Goal: Task Accomplishment & Management: Manage account settings

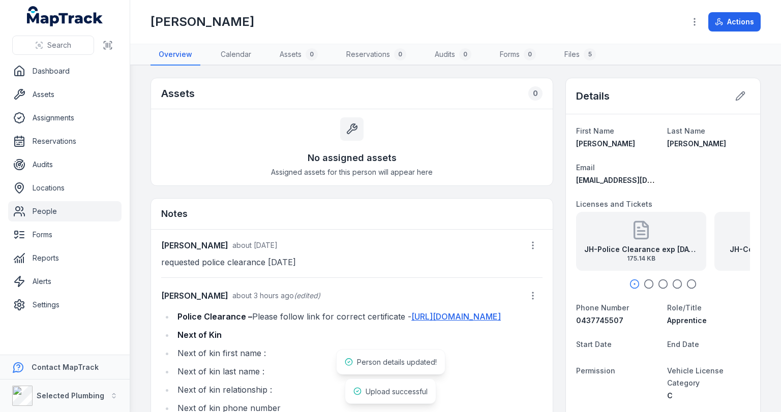
scroll to position [51, 0]
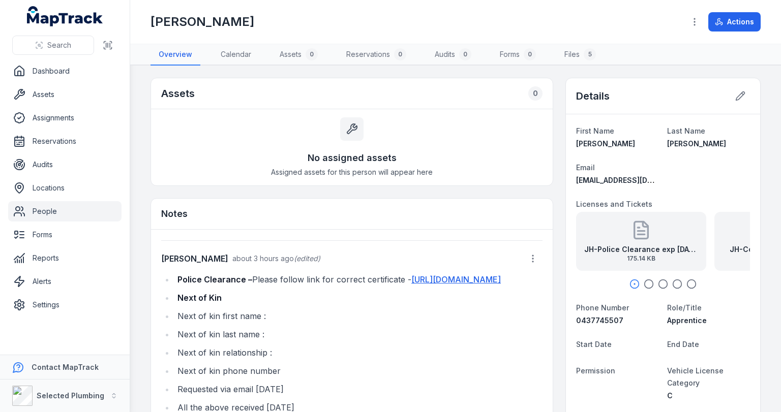
click at [644, 285] on icon "button" at bounding box center [649, 284] width 10 height 10
click at [659, 282] on icon "button" at bounding box center [663, 284] width 10 height 10
click at [673, 285] on icon "button" at bounding box center [677, 284] width 10 height 10
click at [681, 283] on div at bounding box center [663, 284] width 174 height 10
click at [687, 283] on icon "button" at bounding box center [691, 284] width 10 height 10
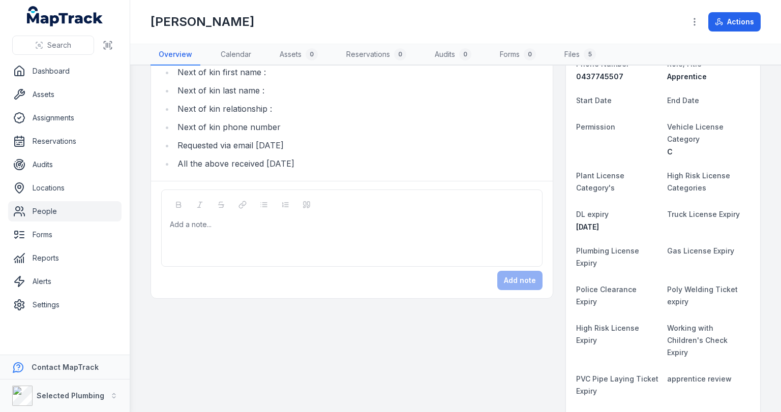
scroll to position [81, 0]
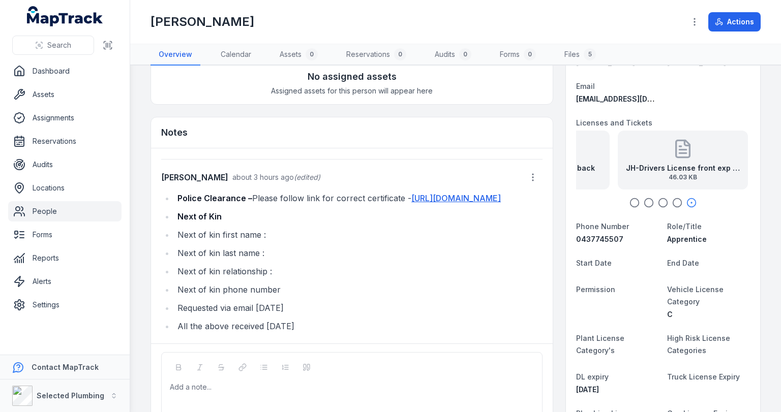
click at [40, 210] on link "People" at bounding box center [64, 211] width 113 height 20
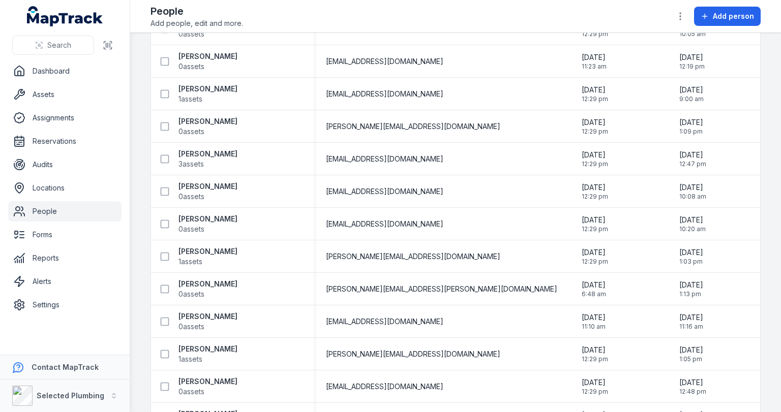
scroll to position [1978, 0]
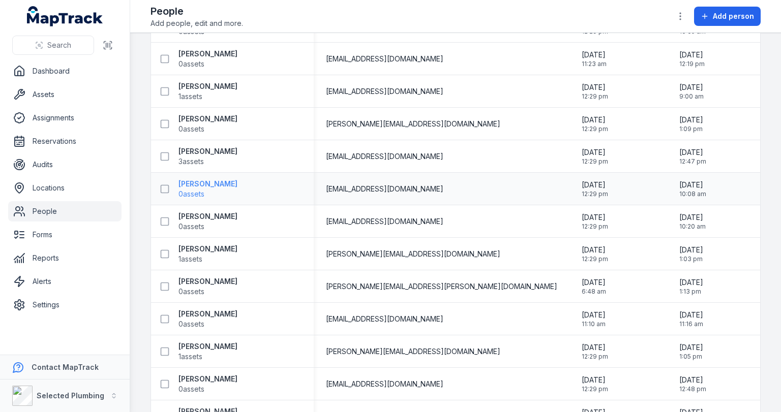
click at [206, 186] on strong "[PERSON_NAME]" at bounding box center [207, 184] width 59 height 10
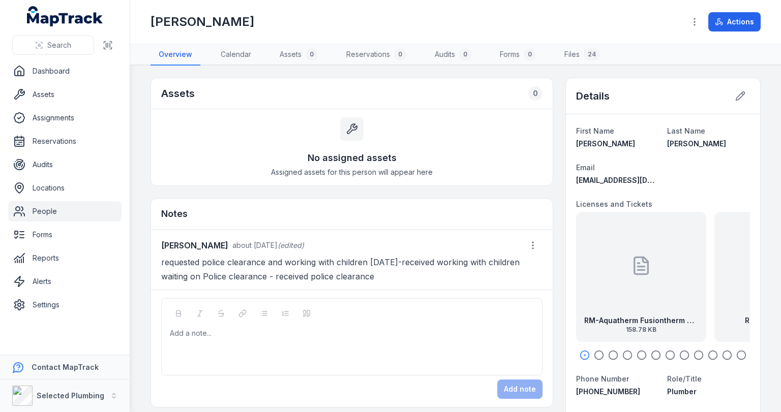
click at [595, 354] on icon "button" at bounding box center [599, 355] width 10 height 10
click at [612, 355] on circle "button" at bounding box center [613, 355] width 9 height 9
click at [622, 354] on icon "button" at bounding box center [627, 355] width 10 height 10
click at [638, 354] on icon "button" at bounding box center [641, 355] width 10 height 10
click at [651, 353] on icon "button" at bounding box center [656, 355] width 10 height 10
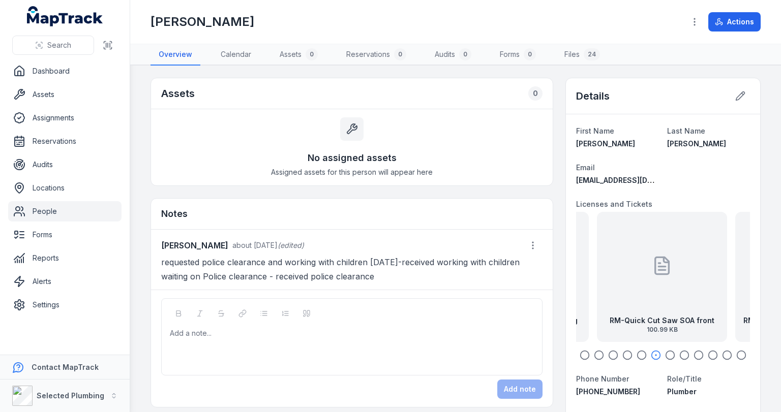
click at [665, 353] on icon "button" at bounding box center [670, 355] width 10 height 10
click at [680, 354] on icon "button" at bounding box center [684, 355] width 10 height 10
click at [695, 353] on icon "button" at bounding box center [698, 355] width 10 height 10
click at [708, 351] on icon "button" at bounding box center [713, 355] width 10 height 10
click at [722, 352] on icon "button" at bounding box center [727, 355] width 10 height 10
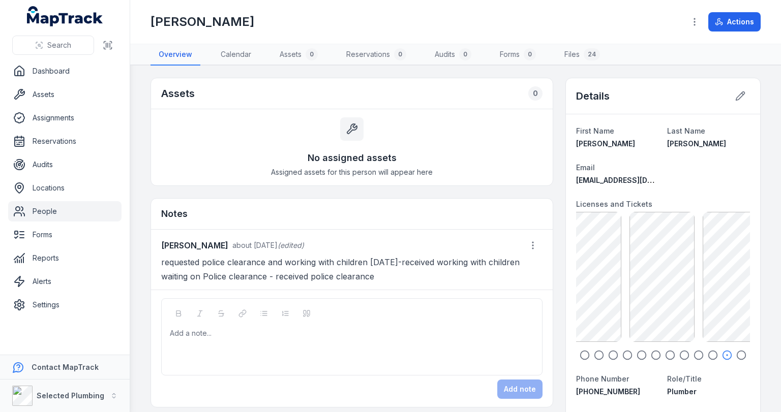
click at [737, 352] on circle "button" at bounding box center [741, 355] width 9 height 9
drag, startPoint x: 616, startPoint y: 284, endPoint x: 697, endPoint y: 289, distance: 81.0
click at [695, 289] on div "RM-Plumbing License back exp16.05.27 42.03 KB" at bounding box center [676, 277] width 130 height 130
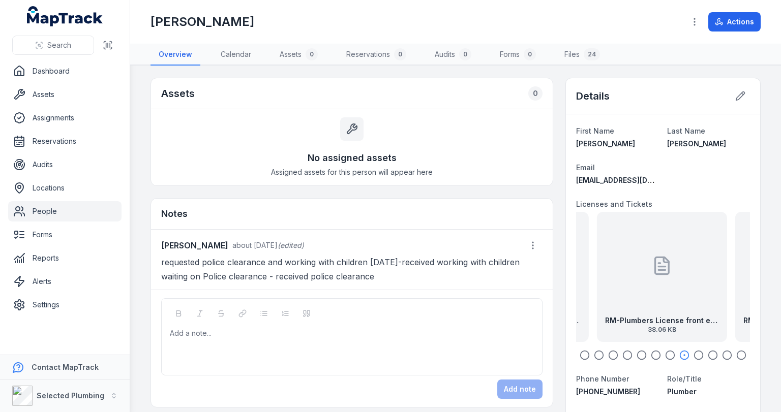
drag, startPoint x: 643, startPoint y: 288, endPoint x: 704, endPoint y: 295, distance: 61.4
click at [704, 295] on div "RM-Plumbers License front exp16.05.27 38.06 KB" at bounding box center [662, 277] width 130 height 130
drag, startPoint x: 641, startPoint y: 292, endPoint x: 699, endPoint y: 297, distance: 58.6
click at [699, 297] on div "RM-High Risk EWP Boom exp [DATE] 113.22 KB" at bounding box center [686, 277] width 130 height 130
drag, startPoint x: 626, startPoint y: 291, endPoint x: 691, endPoint y: 295, distance: 65.2
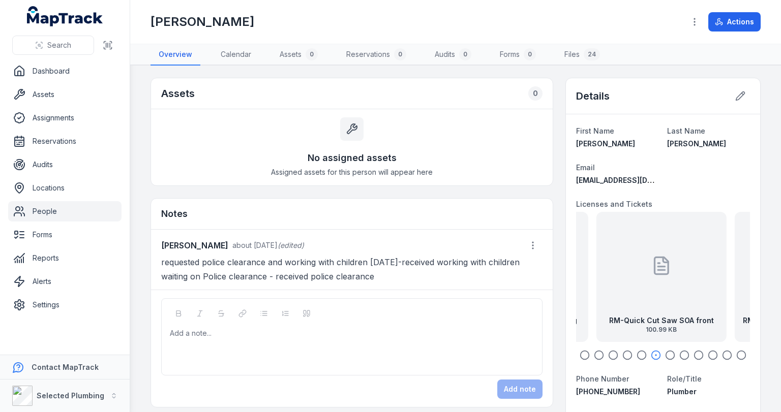
click at [692, 296] on div "RM-Quick Cut Saw SOA front 100.99 KB" at bounding box center [661, 277] width 130 height 130
drag, startPoint x: 644, startPoint y: 296, endPoint x: 710, endPoint y: 298, distance: 66.1
click at [698, 299] on div "RM-Quick Cut Saw SOA front 100.99 KB" at bounding box center [662, 277] width 130 height 130
drag, startPoint x: 630, startPoint y: 291, endPoint x: 680, endPoint y: 293, distance: 49.4
click at [666, 293] on div "RM-Duopex Gas Pipe & Fitting 123.78 KB" at bounding box center [662, 277] width 130 height 130
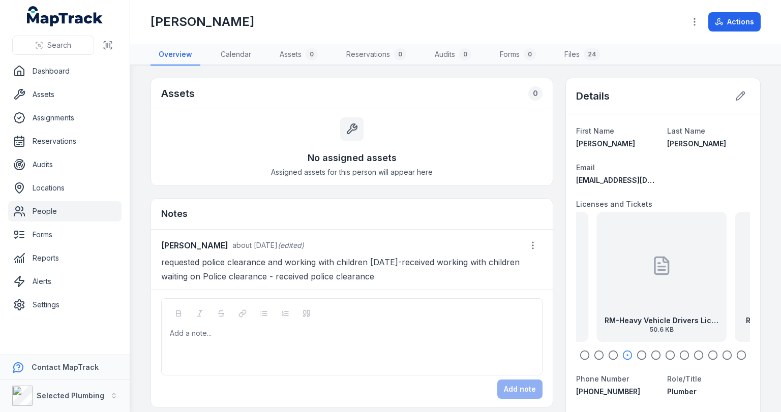
click at [632, 290] on div "RM-Heavy Vehicle Drivers License front exp [DATE] 50.6 KB" at bounding box center [661, 277] width 130 height 130
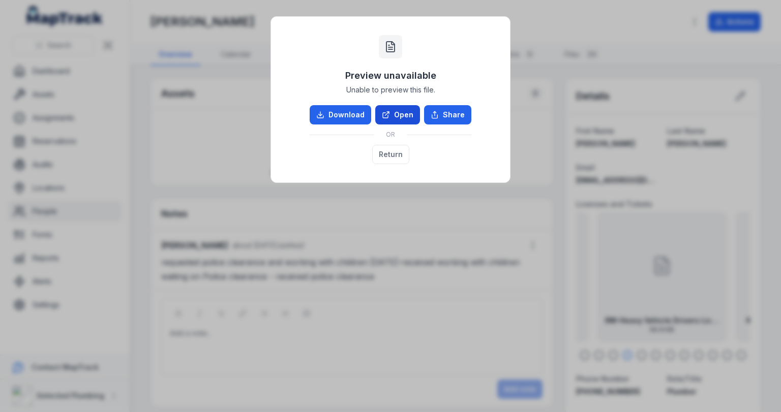
click at [395, 117] on link "Open" at bounding box center [397, 114] width 45 height 19
click at [381, 149] on button "Return" at bounding box center [390, 154] width 37 height 19
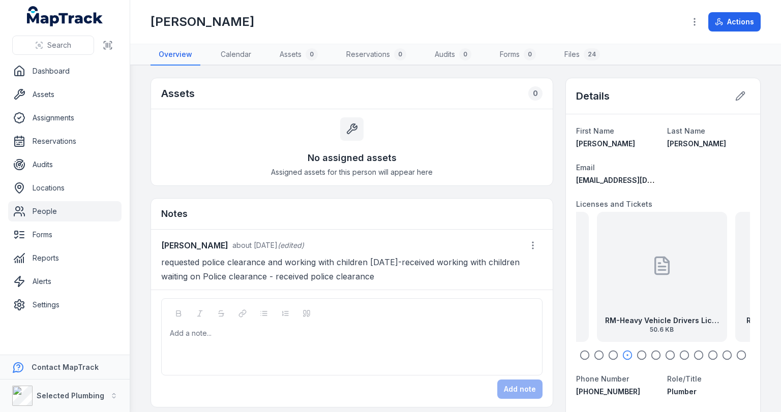
drag, startPoint x: 636, startPoint y: 266, endPoint x: 730, endPoint y: 270, distance: 93.6
click at [727, 270] on div "RM-Heavy Vehicle Drivers License front exp [DATE] 50.6 KB" at bounding box center [662, 277] width 130 height 130
drag, startPoint x: 644, startPoint y: 278, endPoint x: 691, endPoint y: 280, distance: 47.3
click at [691, 280] on div "RM-Construction Card front 40.65 KB" at bounding box center [694, 277] width 130 height 130
drag, startPoint x: 635, startPoint y: 281, endPoint x: 692, endPoint y: 285, distance: 57.6
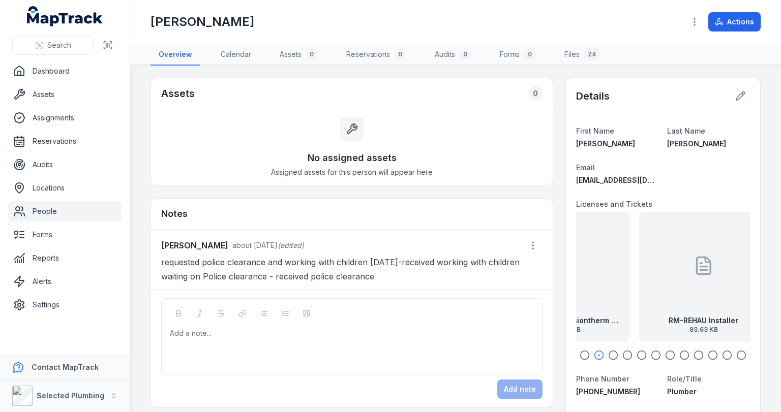
click at [692, 285] on div "RM-REHAU Installer 93.63 KB" at bounding box center [703, 277] width 130 height 130
drag, startPoint x: 616, startPoint y: 285, endPoint x: 704, endPoint y: 287, distance: 88.0
click at [704, 287] on div "RM-Aquatherm Fusiontherm Pipe System Installer 158.78 KB" at bounding box center [647, 277] width 130 height 130
click at [594, 354] on icon "button" at bounding box center [599, 355] width 10 height 10
click at [608, 354] on icon "button" at bounding box center [613, 355] width 10 height 10
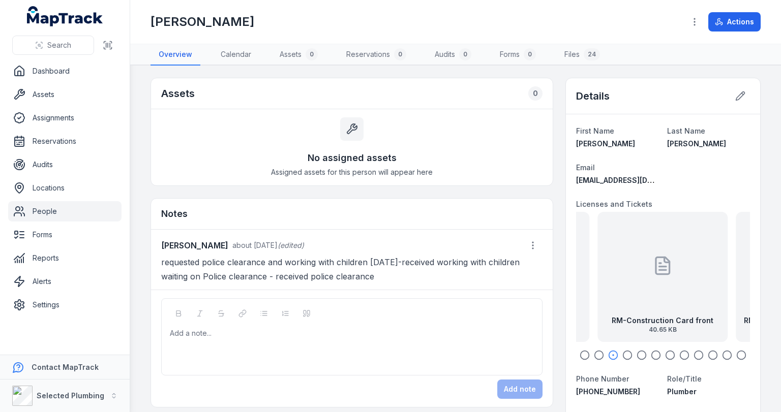
click at [623, 355] on icon "button" at bounding box center [627, 355] width 10 height 10
click at [636, 353] on icon "button" at bounding box center [641, 355] width 10 height 10
click at [651, 353] on icon "button" at bounding box center [656, 355] width 10 height 10
click at [667, 356] on icon "button" at bounding box center [670, 355] width 10 height 10
click at [680, 354] on icon "button" at bounding box center [684, 355] width 10 height 10
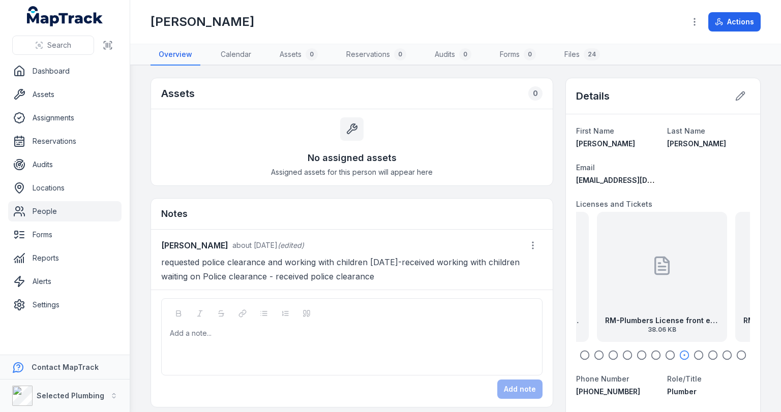
click at [669, 293] on div "RM-Plumbers License front exp16.05.27 38.06 KB" at bounding box center [662, 277] width 130 height 130
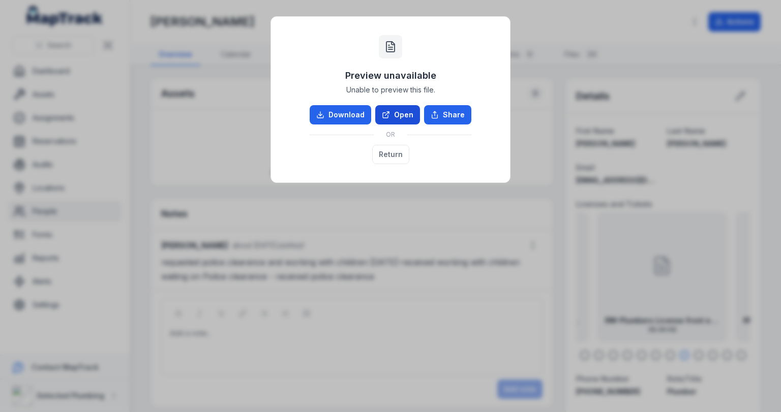
click at [395, 110] on link "Open" at bounding box center [397, 114] width 45 height 19
click at [385, 153] on button "Return" at bounding box center [390, 154] width 37 height 19
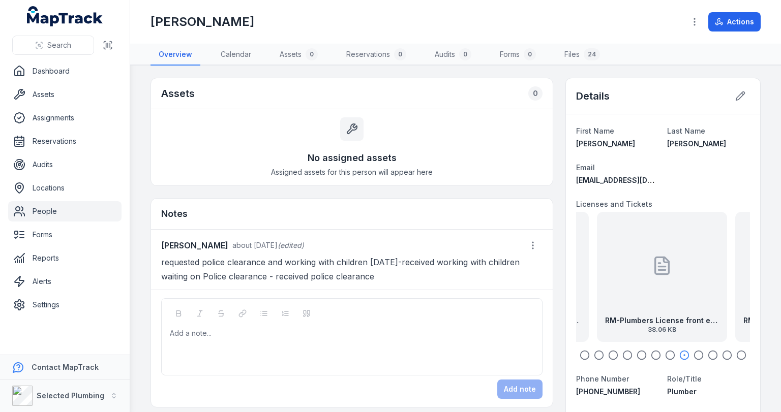
click at [280, 328] on div at bounding box center [351, 333] width 363 height 10
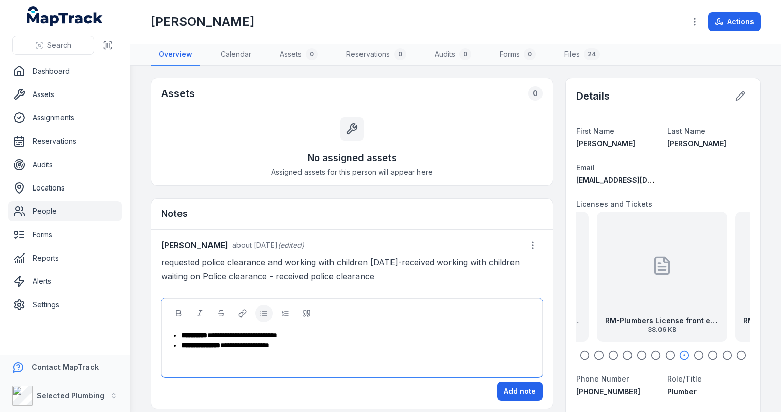
click at [295, 344] on div "**********" at bounding box center [357, 346] width 353 height 10
click at [506, 384] on button "Add note" at bounding box center [519, 391] width 45 height 19
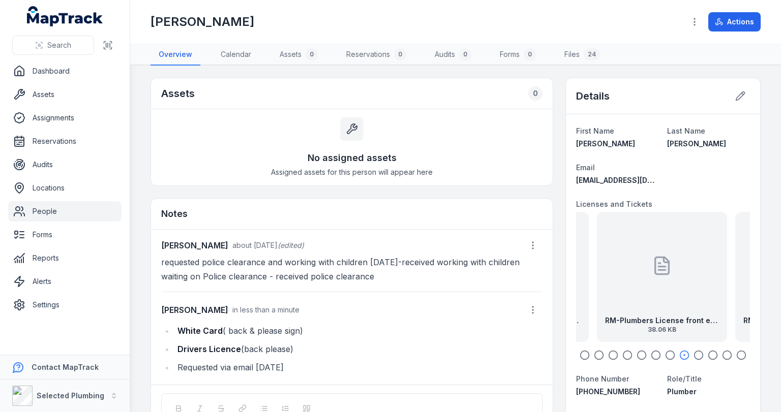
click at [52, 209] on link "People" at bounding box center [64, 211] width 113 height 20
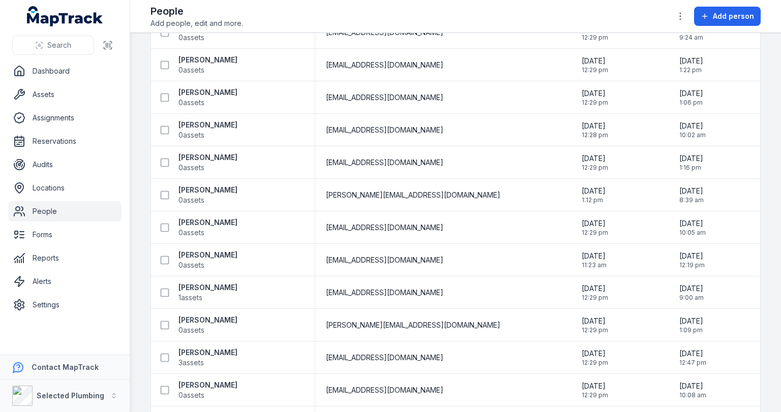
scroll to position [1856, 0]
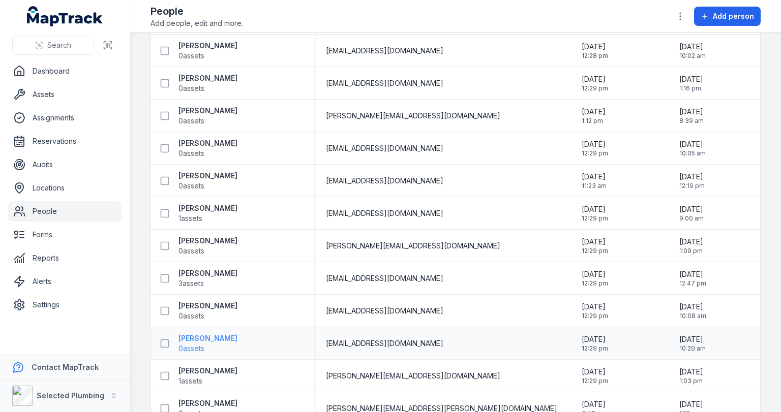
click at [214, 338] on strong "[PERSON_NAME]" at bounding box center [207, 338] width 59 height 10
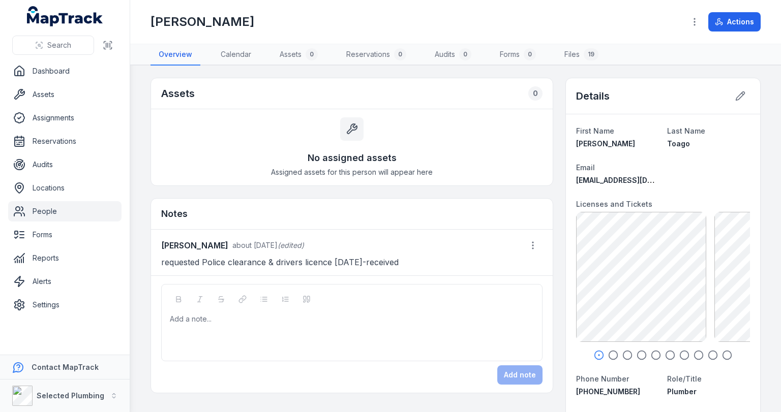
click at [608, 356] on icon "button" at bounding box center [613, 355] width 10 height 10
click at [622, 354] on icon "button" at bounding box center [627, 355] width 10 height 10
click at [636, 354] on icon "button" at bounding box center [641, 355] width 10 height 10
click at [651, 352] on icon "button" at bounding box center [656, 355] width 10 height 10
click at [667, 354] on icon "button" at bounding box center [670, 355] width 10 height 10
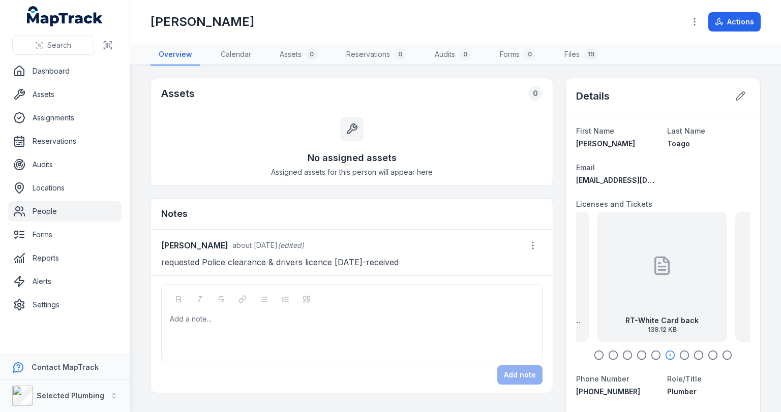
click at [681, 353] on icon "button" at bounding box center [684, 355] width 10 height 10
click at [694, 353] on icon "button" at bounding box center [698, 355] width 10 height 10
click at [708, 353] on icon "button" at bounding box center [713, 355] width 10 height 10
click at [722, 352] on icon "button" at bounding box center [727, 355] width 10 height 10
click at [297, 333] on div "Add a note..." at bounding box center [352, 334] width 364 height 41
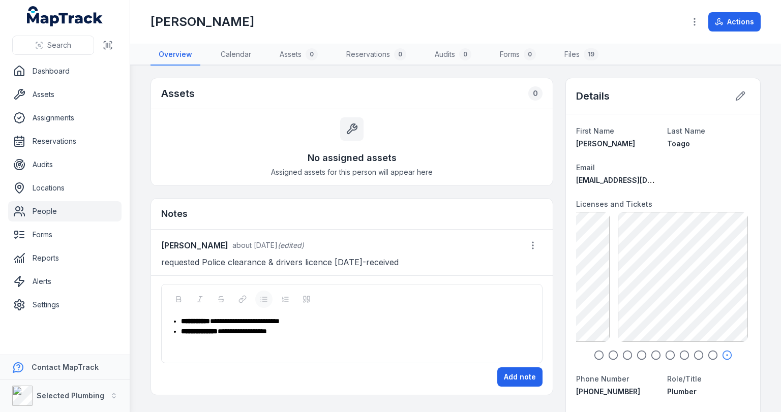
click at [293, 332] on div "**********" at bounding box center [357, 331] width 353 height 10
click at [502, 371] on button "Add note" at bounding box center [519, 377] width 45 height 19
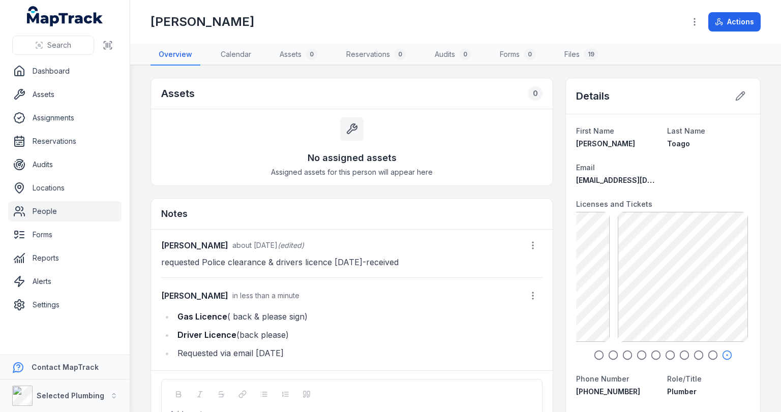
click at [41, 211] on link "People" at bounding box center [64, 211] width 113 height 20
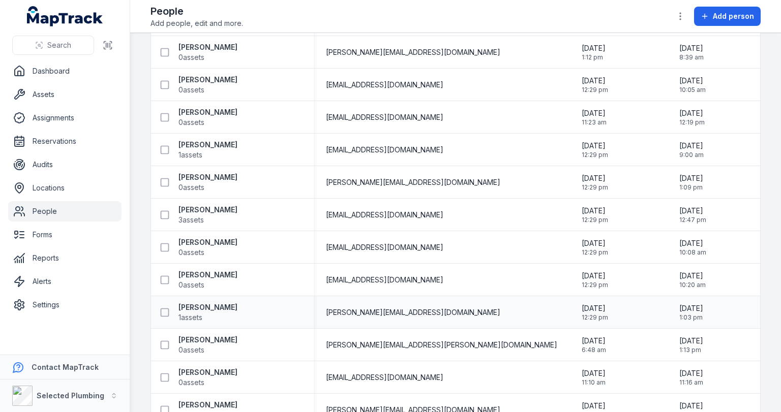
scroll to position [1952, 0]
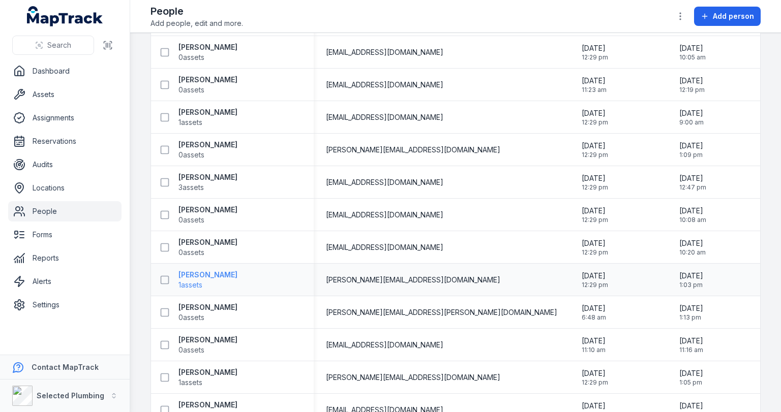
click at [207, 277] on strong "[PERSON_NAME]" at bounding box center [207, 275] width 59 height 10
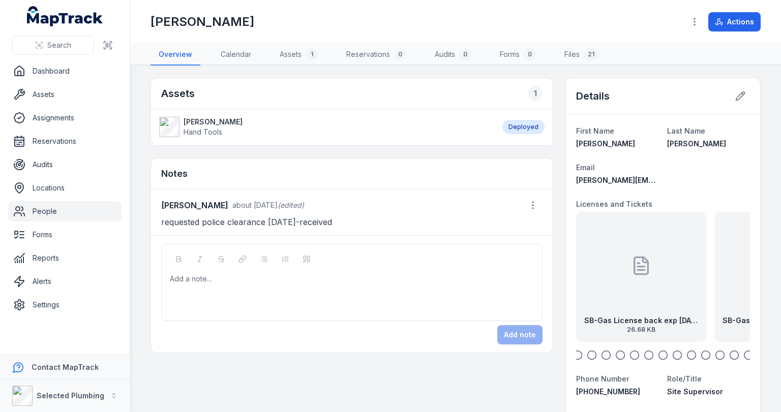
drag, startPoint x: 587, startPoint y: 356, endPoint x: 686, endPoint y: 360, distance: 98.7
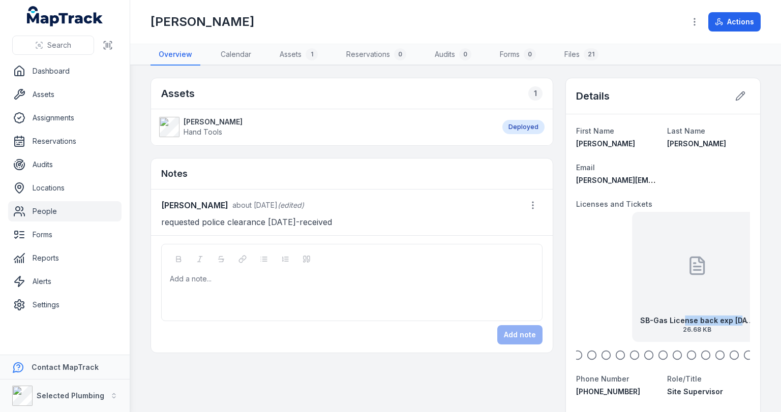
drag, startPoint x: 624, startPoint y: 322, endPoint x: 732, endPoint y: 319, distance: 108.3
click at [732, 319] on strong "SB-Gas License back exp [DATE]" at bounding box center [697, 321] width 114 height 10
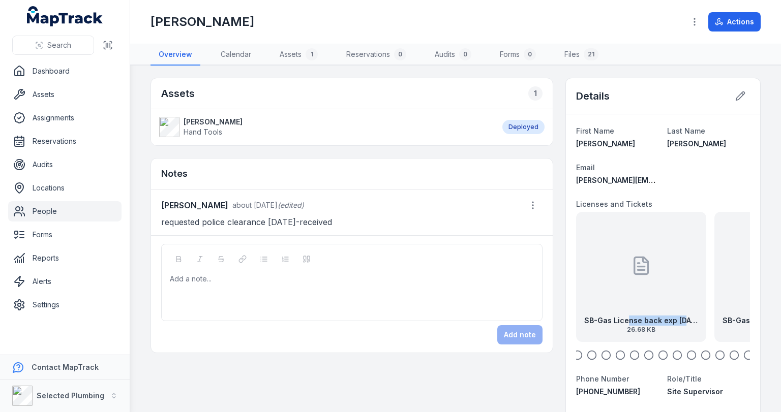
click at [573, 354] on icon "button" at bounding box center [577, 355] width 10 height 10
click at [589, 354] on icon "button" at bounding box center [592, 355] width 10 height 10
click at [574, 355] on icon "button" at bounding box center [577, 355] width 10 height 10
drag, startPoint x: 641, startPoint y: 310, endPoint x: 688, endPoint y: 312, distance: 47.3
click at [688, 312] on div "SB-Gas License front exp [DATE] 25.2 KB" at bounding box center [662, 277] width 130 height 130
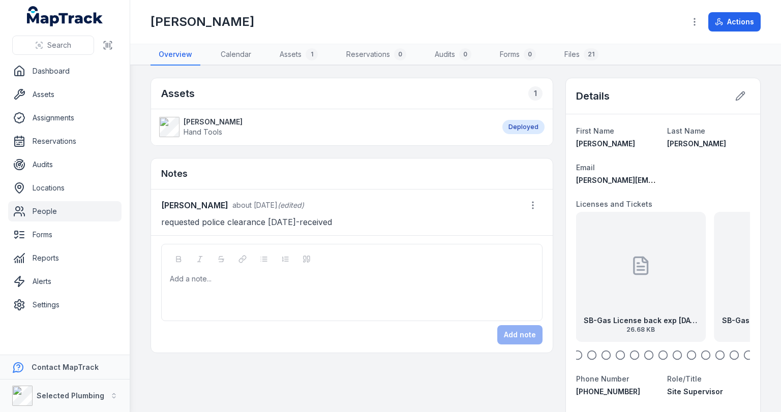
click at [630, 293] on div at bounding box center [640, 266] width 20 height 92
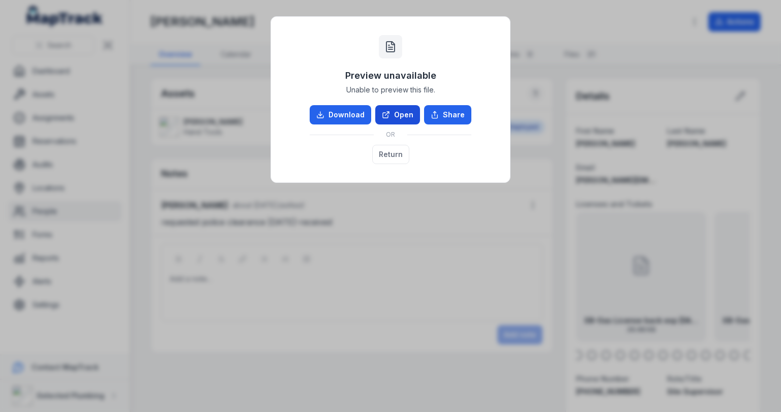
click at [413, 121] on link "Open" at bounding box center [397, 114] width 45 height 19
click at [386, 160] on button "Return" at bounding box center [390, 154] width 37 height 19
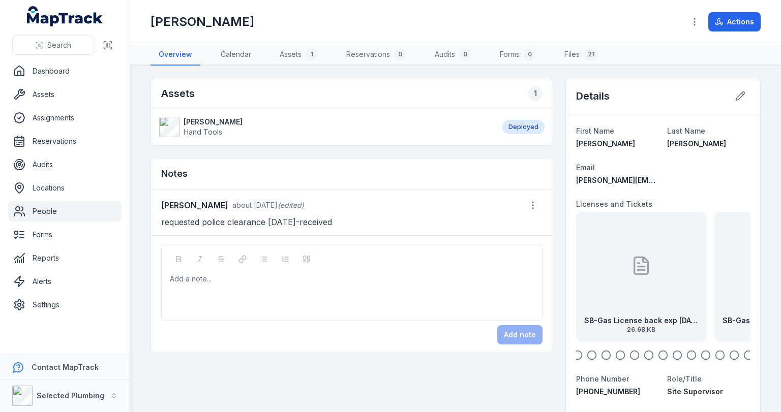
click at [662, 291] on div "SB-Gas License back exp [DATE] 26.68 KB" at bounding box center [641, 277] width 130 height 130
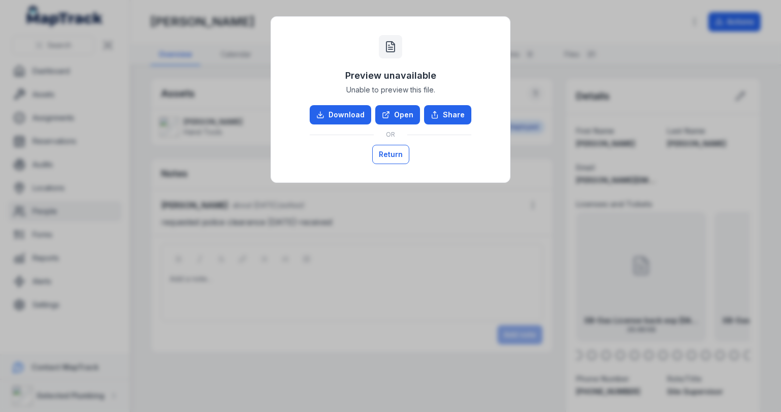
click at [388, 158] on button "Return" at bounding box center [390, 154] width 37 height 19
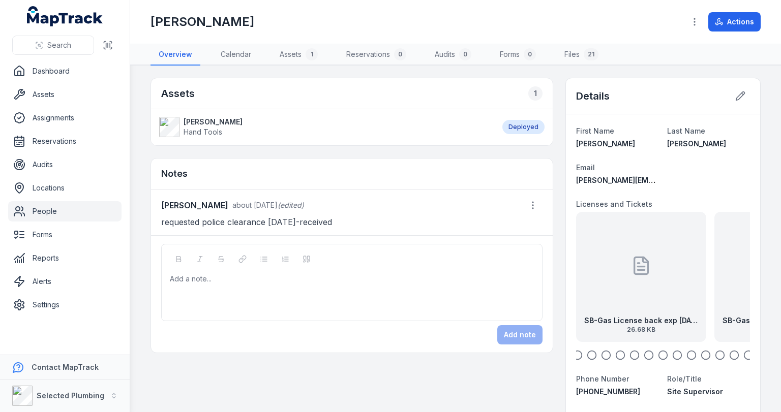
click at [574, 357] on icon "button" at bounding box center [577, 355] width 10 height 10
click at [587, 354] on icon "button" at bounding box center [592, 355] width 10 height 10
click at [602, 354] on icon "button" at bounding box center [606, 355] width 10 height 10
click at [242, 283] on div "Add a note..." at bounding box center [352, 294] width 364 height 41
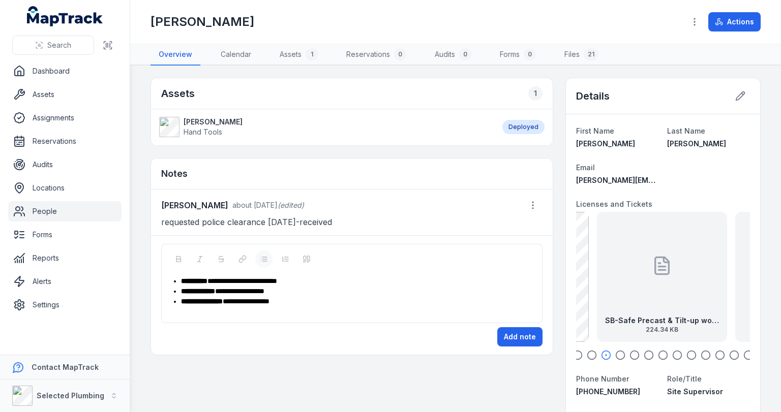
click at [294, 300] on div "**********" at bounding box center [357, 301] width 353 height 10
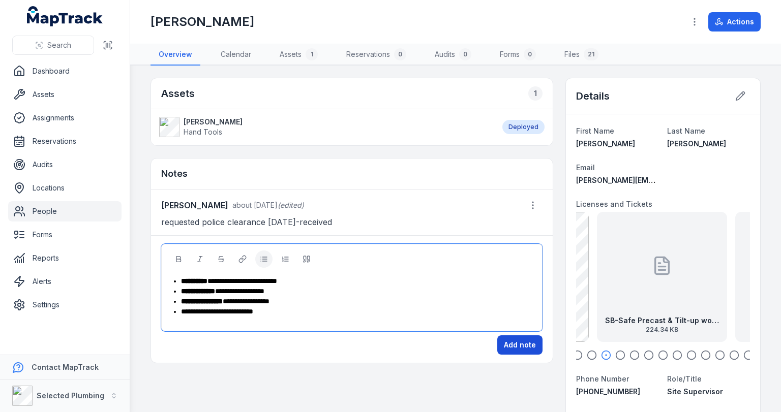
click at [525, 344] on button "Add note" at bounding box center [519, 345] width 45 height 19
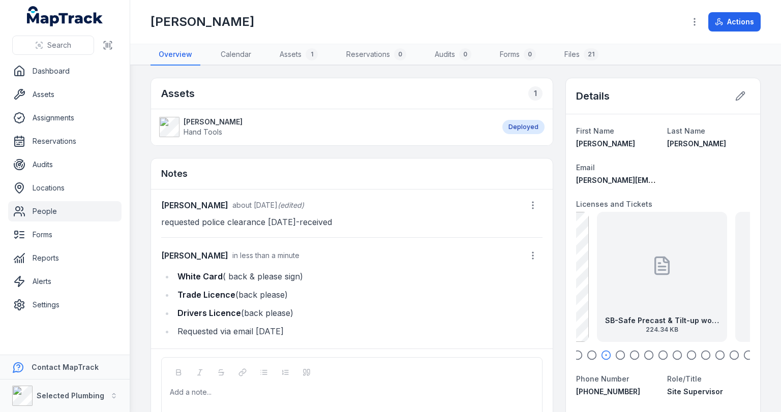
click at [37, 209] on link "People" at bounding box center [64, 211] width 113 height 20
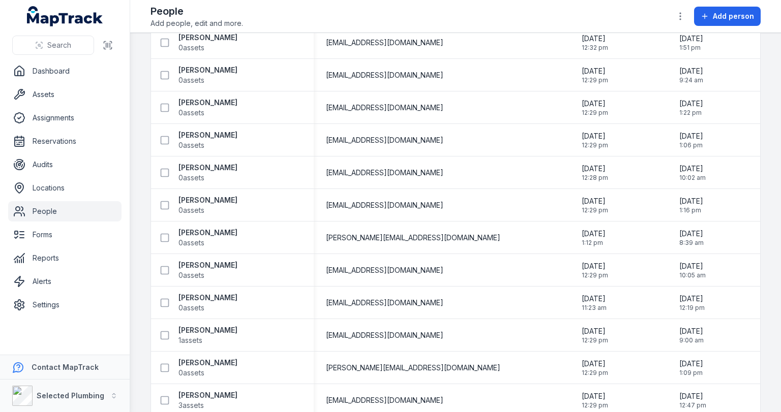
scroll to position [1937, 0]
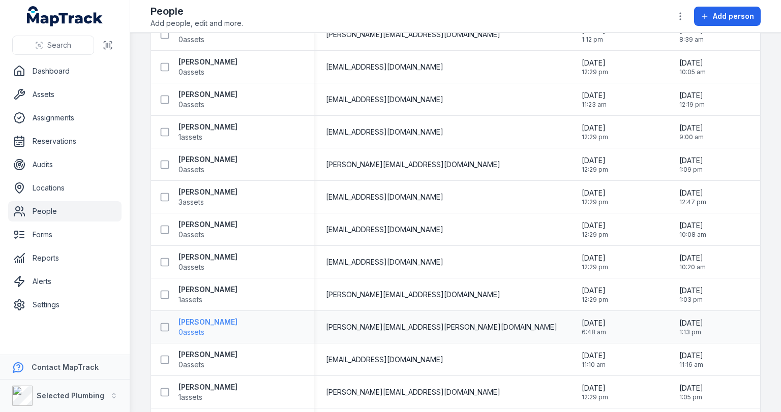
click at [207, 325] on strong "[PERSON_NAME]" at bounding box center [207, 322] width 59 height 10
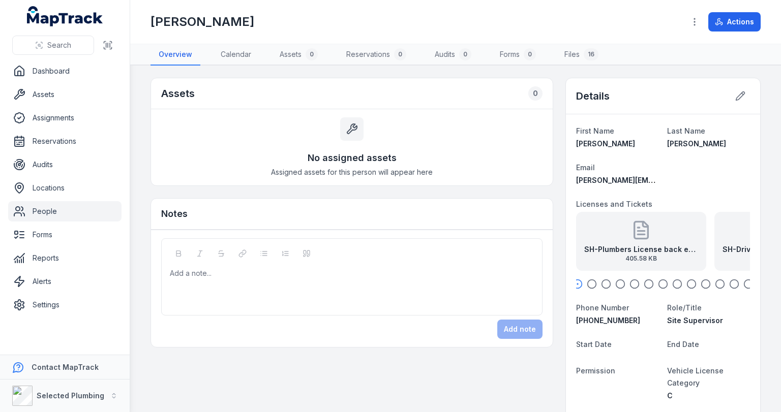
click at [587, 281] on icon "button" at bounding box center [592, 284] width 10 height 10
drag, startPoint x: 592, startPoint y: 246, endPoint x: 701, endPoint y: 244, distance: 108.8
click at [706, 244] on div "SH-Plumbers License back exp [DATE] 405.58 KB SH-Drivers Licence back exp [DATE…" at bounding box center [639, 241] width 174 height 59
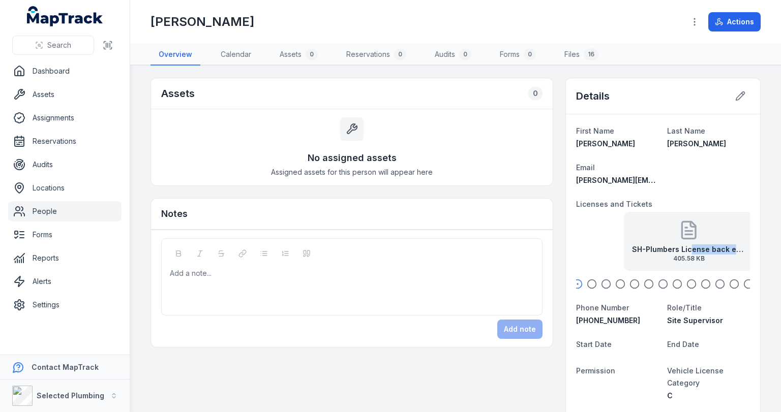
drag, startPoint x: 635, startPoint y: 250, endPoint x: 599, endPoint y: 256, distance: 36.7
click at [632, 256] on div "SH-Plumbers License back exp [DATE] 405.58 KB" at bounding box center [689, 254] width 114 height 18
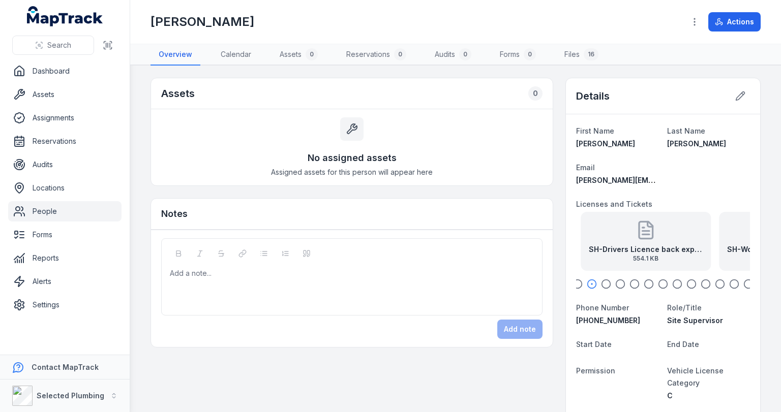
drag, startPoint x: 687, startPoint y: 256, endPoint x: 618, endPoint y: 256, distance: 69.1
click at [618, 256] on span "554.1 KB" at bounding box center [646, 259] width 114 height 8
drag, startPoint x: 679, startPoint y: 256, endPoint x: 627, endPoint y: 258, distance: 52.4
click at [627, 258] on span "291.55 KB" at bounding box center [618, 259] width 114 height 8
click at [670, 235] on div "SH-Plumbers License front exp [DATE] 199.89 KB" at bounding box center [662, 241] width 130 height 59
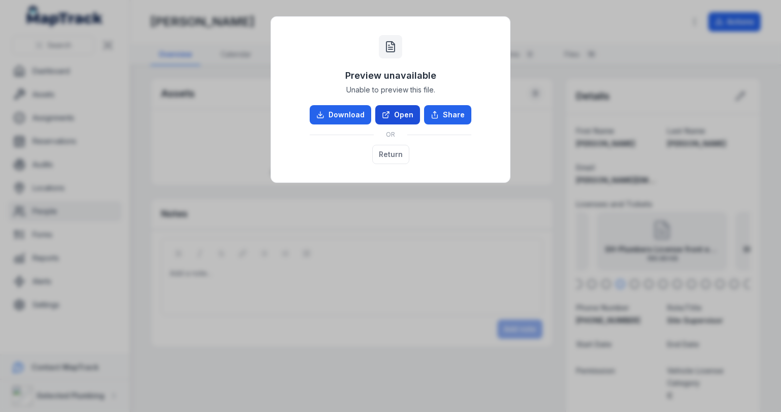
click at [409, 111] on link "Open" at bounding box center [397, 114] width 45 height 19
click at [379, 151] on button "Return" at bounding box center [390, 154] width 37 height 19
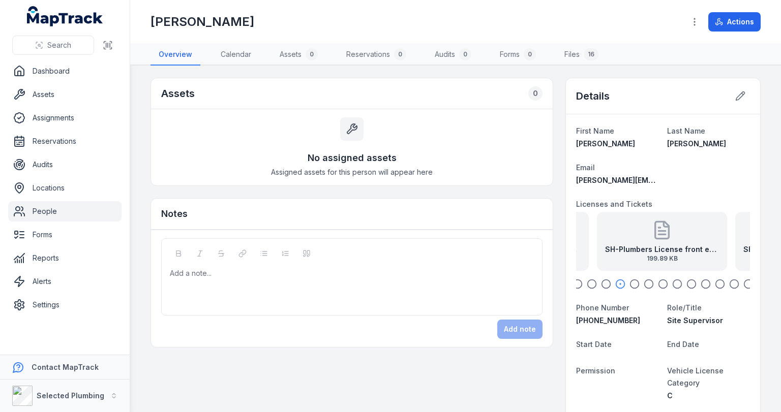
click at [44, 207] on link "People" at bounding box center [64, 211] width 113 height 20
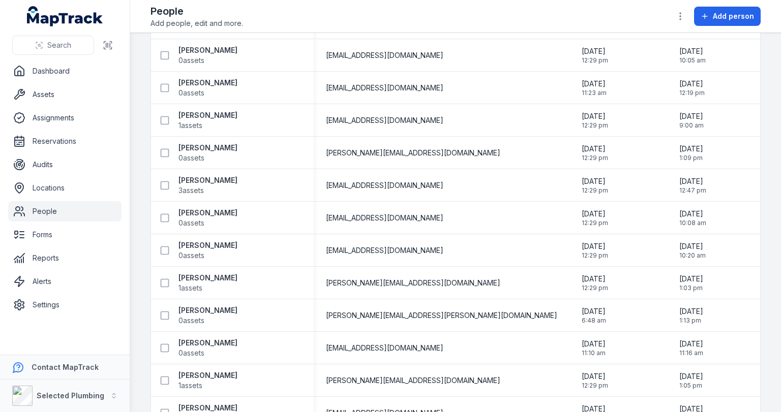
scroll to position [1952, 0]
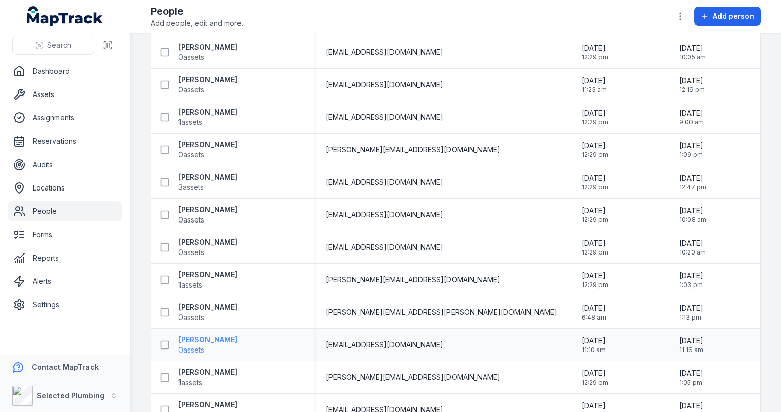
click at [192, 340] on strong "[PERSON_NAME]" at bounding box center [207, 340] width 59 height 10
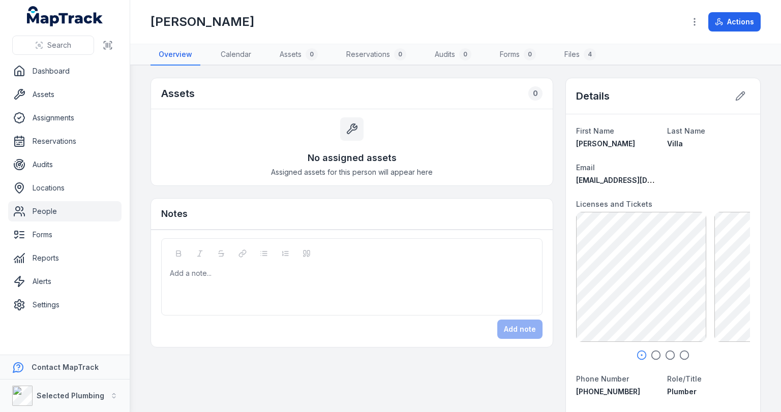
click at [652, 355] on icon "button" at bounding box center [656, 355] width 10 height 10
click at [665, 354] on icon "button" at bounding box center [670, 355] width 10 height 10
click at [679, 354] on icon "button" at bounding box center [684, 355] width 10 height 10
click at [203, 289] on div "Add a note..." at bounding box center [352, 288] width 364 height 41
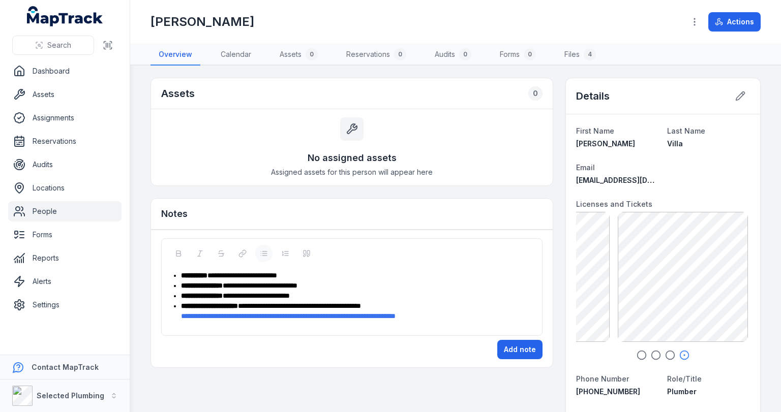
click at [467, 315] on div "**********" at bounding box center [357, 311] width 353 height 20
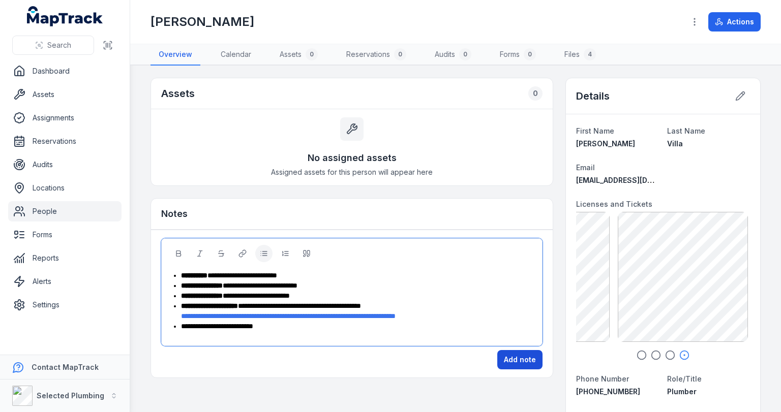
click at [525, 356] on button "Add note" at bounding box center [519, 359] width 45 height 19
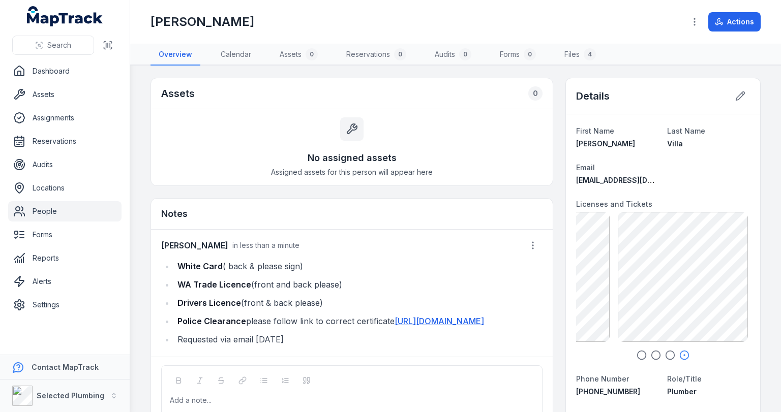
click at [36, 209] on link "People" at bounding box center [64, 211] width 113 height 20
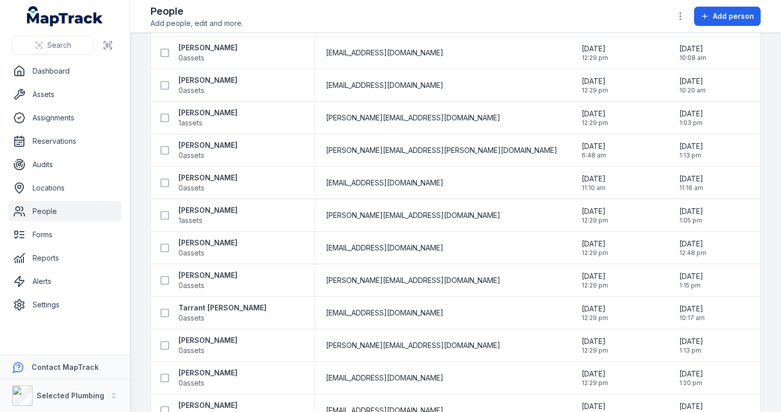
scroll to position [2115, 0]
click at [208, 211] on strong "[PERSON_NAME]" at bounding box center [207, 210] width 59 height 10
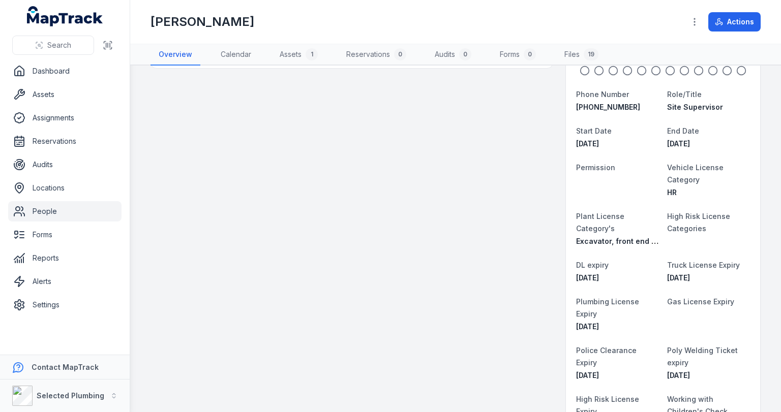
scroll to position [122, 0]
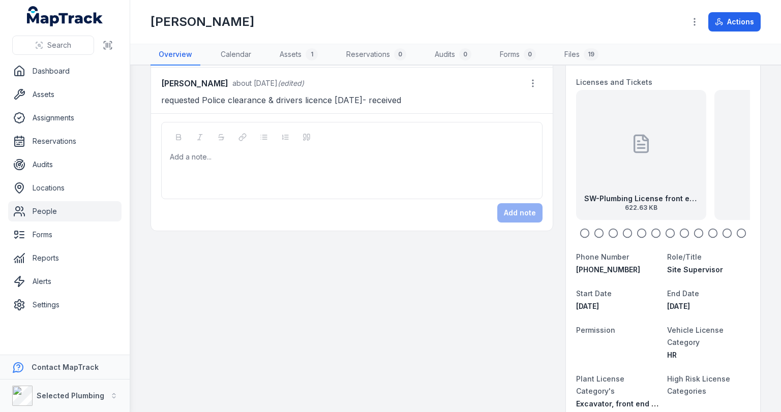
click at [630, 196] on strong "SW-Plumbing License front exp [DATE]" at bounding box center [641, 199] width 114 height 10
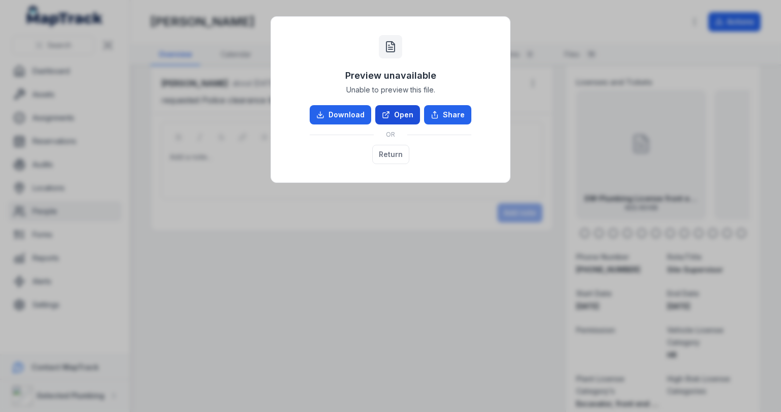
click at [405, 113] on link "Open" at bounding box center [397, 114] width 45 height 19
click at [392, 154] on button "Return" at bounding box center [390, 154] width 37 height 19
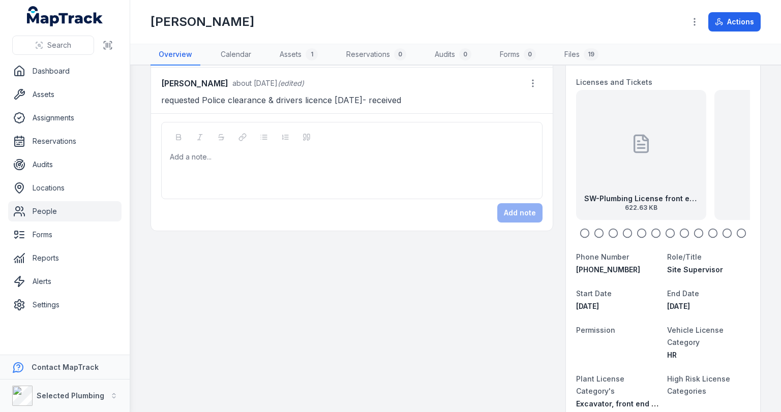
scroll to position [0, 0]
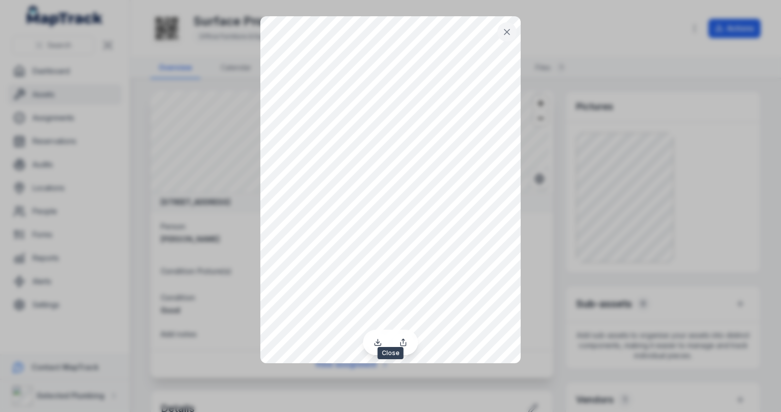
drag, startPoint x: 547, startPoint y: 191, endPoint x: 506, endPoint y: 35, distance: 161.3
click at [506, 35] on icon at bounding box center [507, 32] width 10 height 10
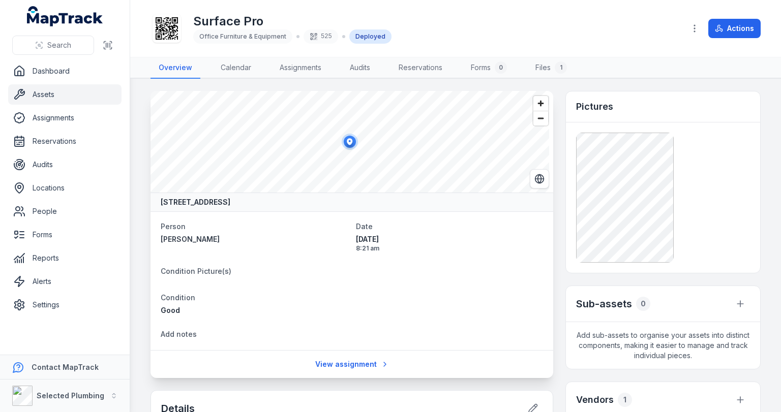
click at [351, 145] on ellipse at bounding box center [350, 142] width 12 height 12
click at [540, 106] on span "Zoom in" at bounding box center [540, 103] width 15 height 15
click at [540, 105] on span "Zoom in" at bounding box center [540, 103] width 15 height 15
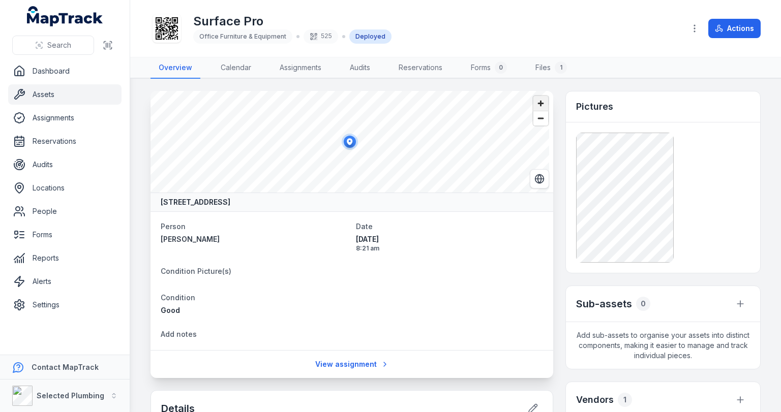
click at [540, 105] on span "Zoom in" at bounding box center [540, 103] width 15 height 15
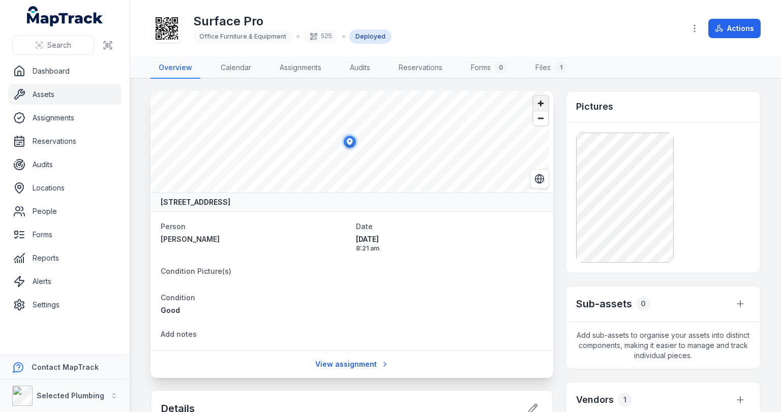
click at [540, 105] on span "Zoom in" at bounding box center [540, 103] width 15 height 15
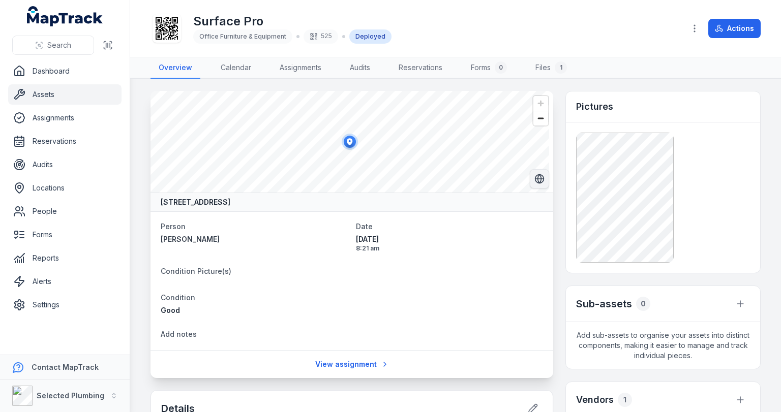
click at [535, 177] on circle "Switch to Satellite View" at bounding box center [539, 179] width 9 height 9
click at [536, 120] on span "Zoom out" at bounding box center [540, 118] width 15 height 14
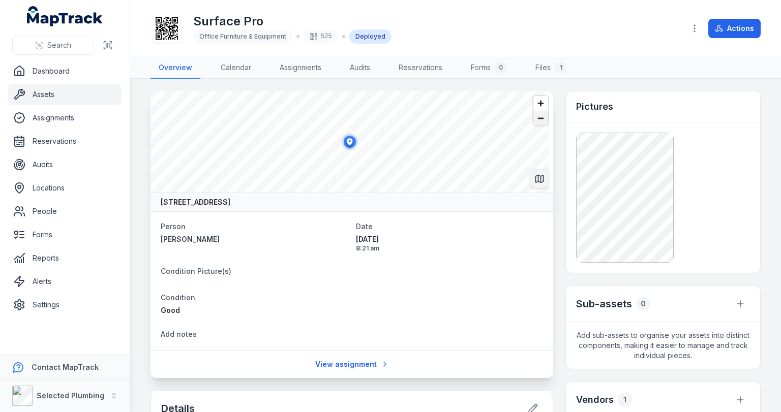
click at [536, 120] on span "Zoom out" at bounding box center [540, 118] width 15 height 14
click at [538, 184] on button "Switch to Map View" at bounding box center [539, 178] width 19 height 19
click at [45, 211] on link "People" at bounding box center [64, 211] width 113 height 20
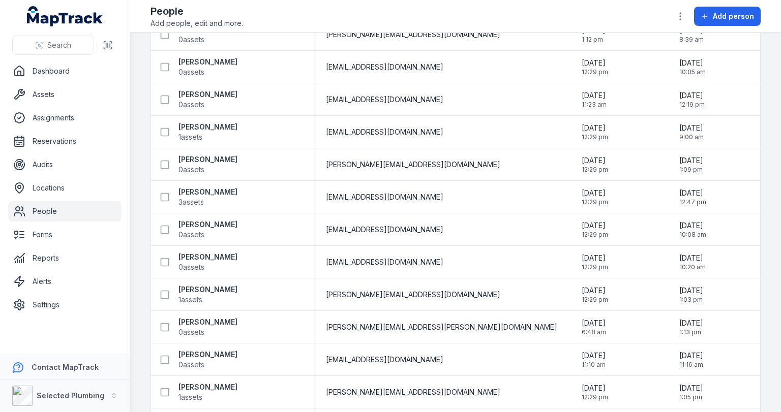
scroll to position [2100, 0]
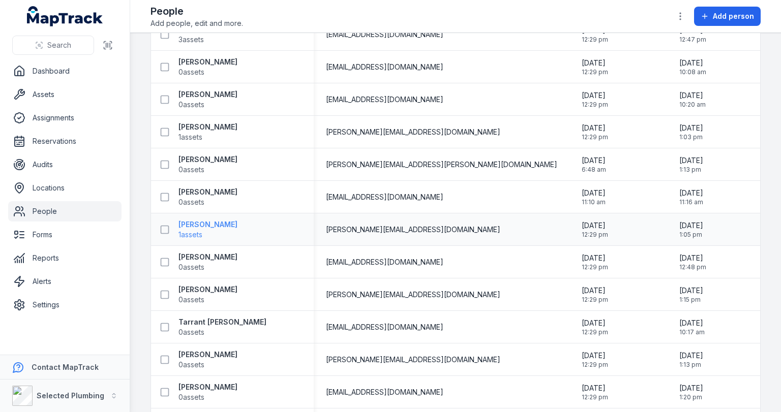
click at [186, 228] on strong "[PERSON_NAME]" at bounding box center [207, 225] width 59 height 10
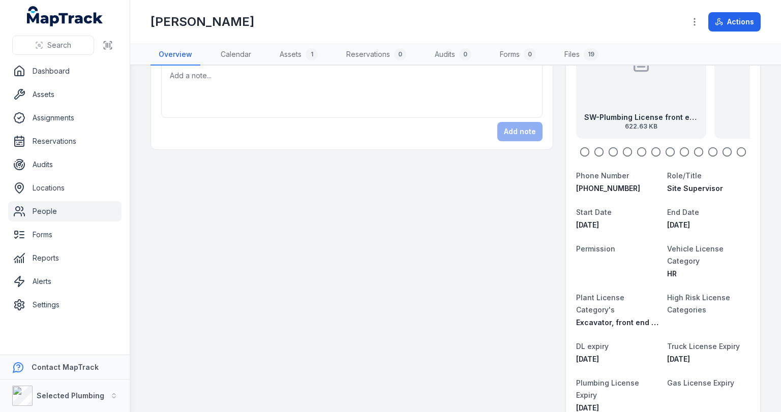
scroll to position [366, 0]
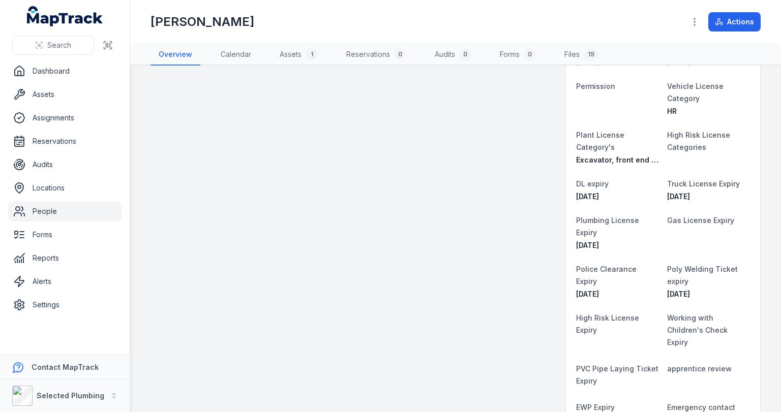
click at [46, 210] on link "People" at bounding box center [64, 211] width 113 height 20
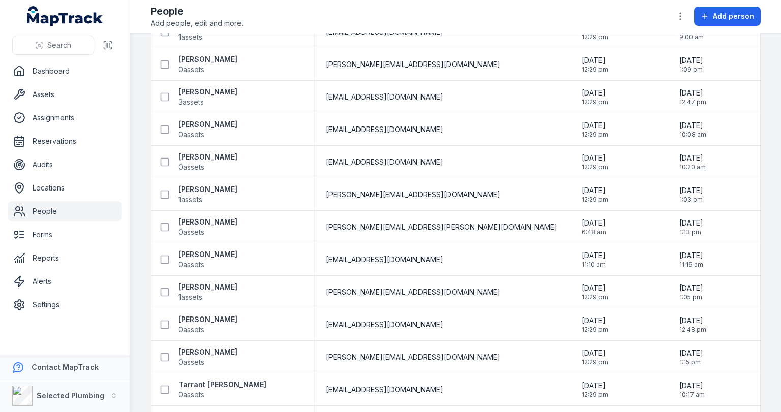
scroll to position [2074, 0]
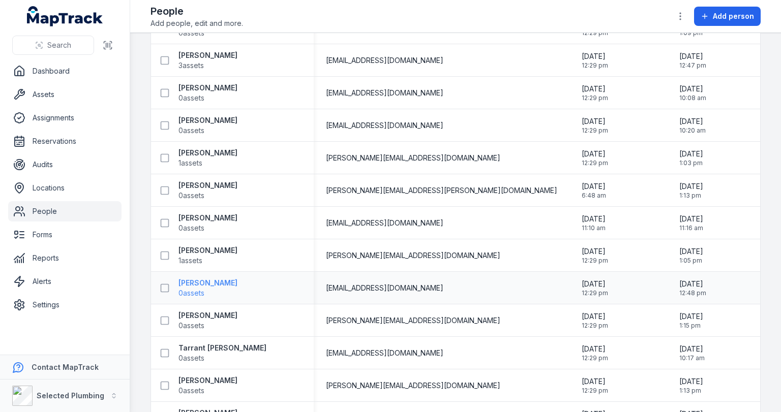
click at [197, 283] on strong "[PERSON_NAME]" at bounding box center [207, 283] width 59 height 10
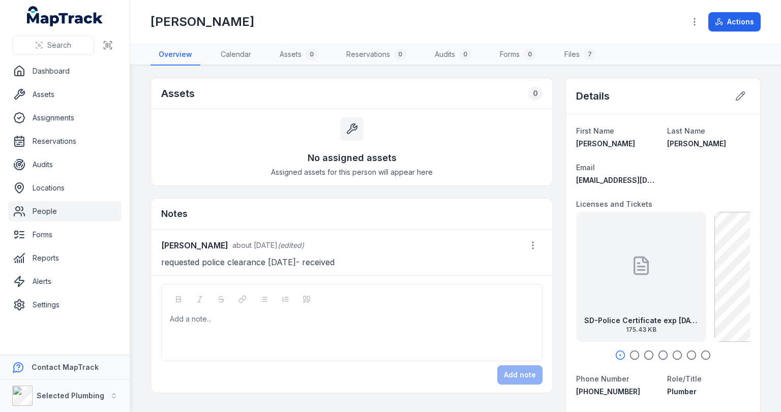
click at [630, 351] on icon "button" at bounding box center [634, 355] width 10 height 10
click at [644, 353] on icon "button" at bounding box center [649, 355] width 10 height 10
click at [658, 354] on icon "button" at bounding box center [663, 355] width 10 height 10
click at [672, 352] on icon "button" at bounding box center [677, 355] width 10 height 10
click at [667, 317] on strong "SD-Plumbing Licence [DATE]" at bounding box center [662, 321] width 103 height 10
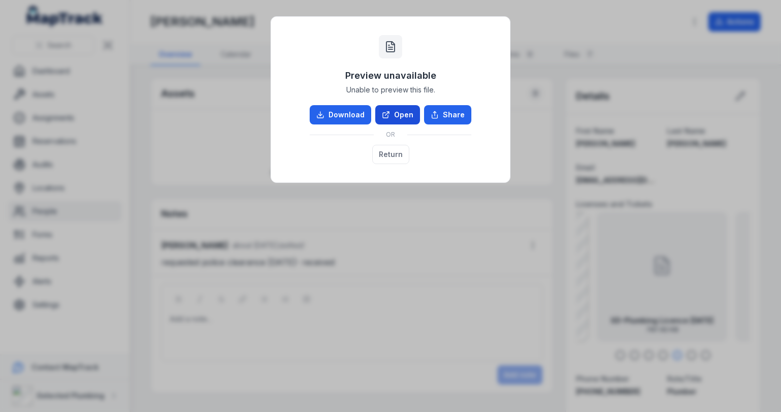
click at [396, 119] on link "Open" at bounding box center [397, 114] width 45 height 19
click at [394, 153] on button "Return" at bounding box center [390, 154] width 37 height 19
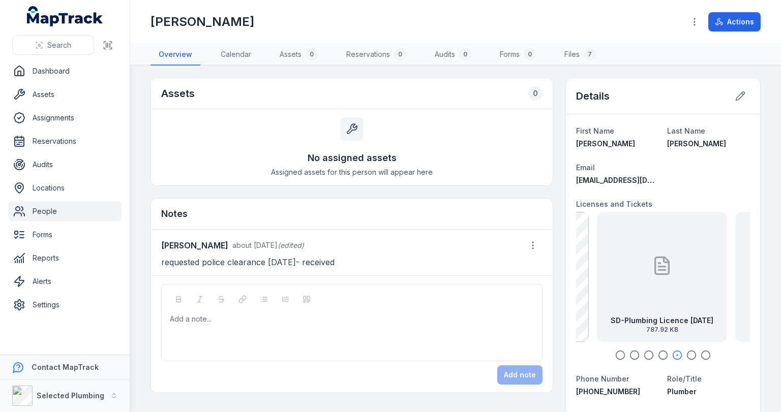
click at [680, 351] on div at bounding box center [663, 355] width 174 height 10
click at [686, 353] on icon "button" at bounding box center [691, 355] width 10 height 10
click at [663, 285] on div at bounding box center [662, 266] width 20 height 92
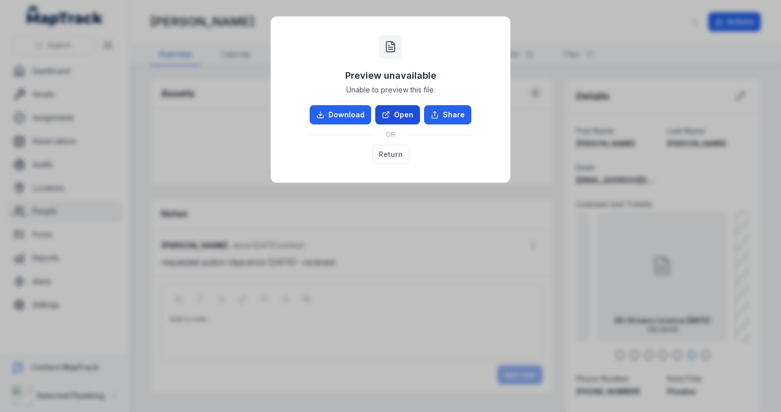
click at [405, 112] on link "Open" at bounding box center [397, 114] width 45 height 19
click at [388, 161] on button "Return" at bounding box center [390, 154] width 37 height 19
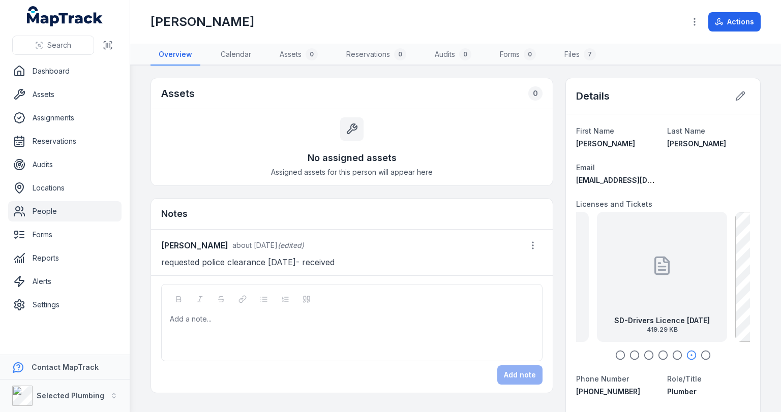
click at [701, 352] on icon "button" at bounding box center [706, 355] width 10 height 10
click at [716, 354] on div at bounding box center [663, 355] width 174 height 10
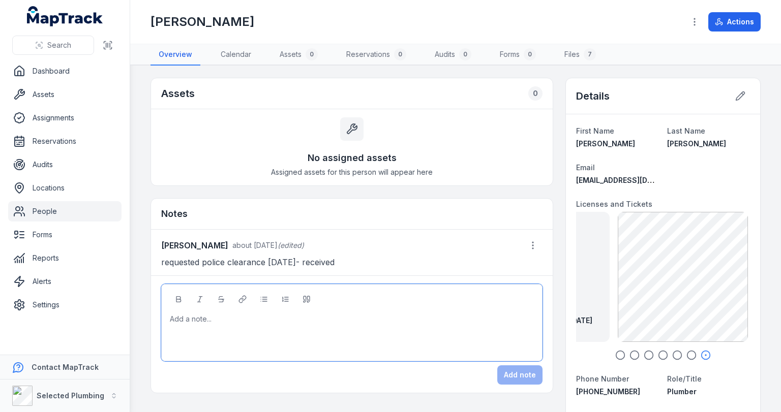
click at [242, 320] on div at bounding box center [351, 319] width 363 height 10
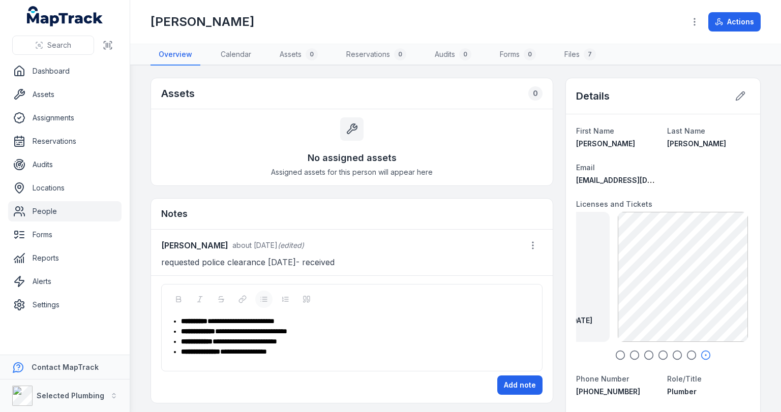
click at [267, 351] on span "**********" at bounding box center [243, 351] width 47 height 7
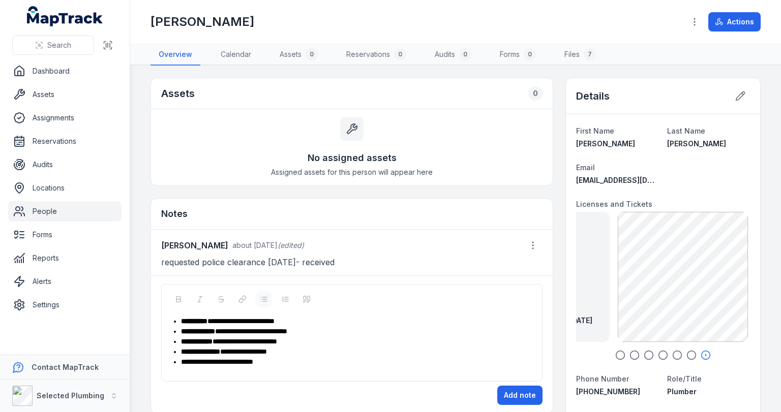
click at [515, 383] on form "**********" at bounding box center [351, 344] width 381 height 121
click at [518, 394] on button "Add note" at bounding box center [519, 395] width 45 height 19
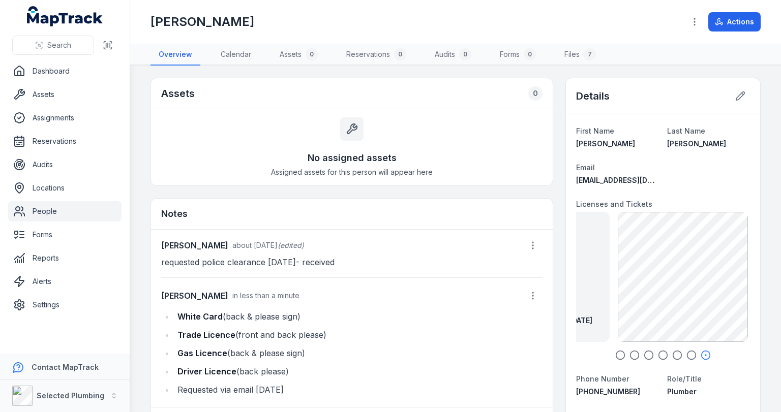
click at [47, 207] on link "People" at bounding box center [64, 211] width 113 height 20
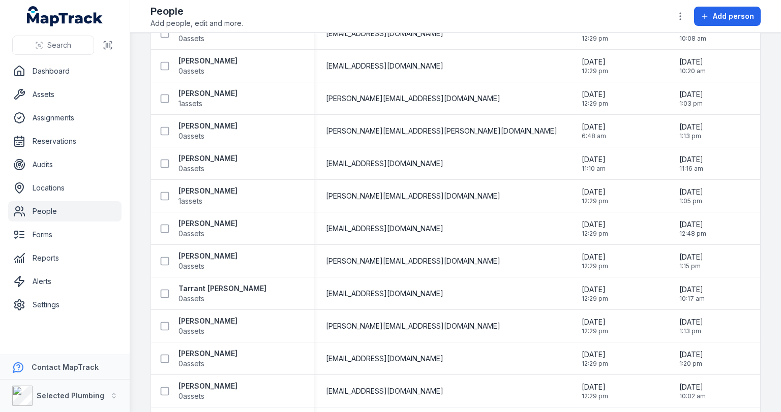
scroll to position [2155, 0]
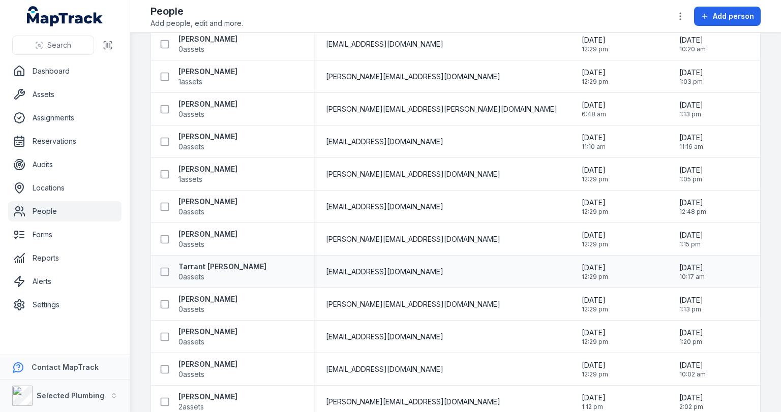
click at [432, 275] on span "[EMAIL_ADDRESS][DOMAIN_NAME]" at bounding box center [384, 272] width 117 height 10
click at [175, 263] on div "Tarrant [PERSON_NAME] 0 assets" at bounding box center [210, 272] width 111 height 20
click at [194, 265] on strong "Tarrant [PERSON_NAME]" at bounding box center [222, 267] width 88 height 10
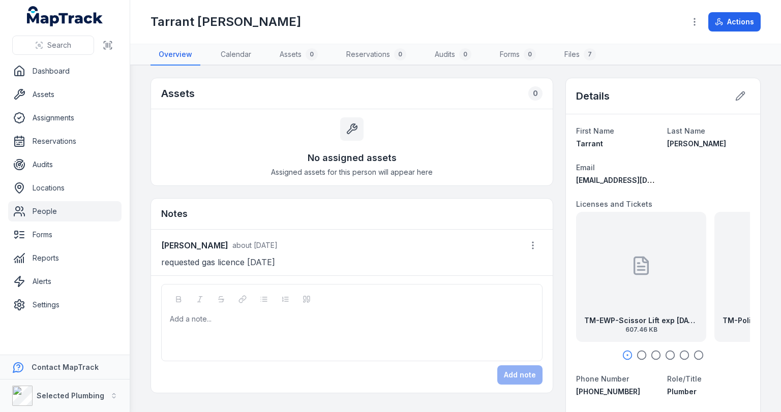
click at [639, 354] on icon "button" at bounding box center [641, 355] width 10 height 10
click at [655, 354] on circle "button" at bounding box center [656, 355] width 9 height 9
click at [665, 354] on icon "button" at bounding box center [670, 355] width 10 height 10
click at [679, 354] on icon "button" at bounding box center [684, 355] width 10 height 10
click at [693, 351] on icon "button" at bounding box center [698, 355] width 10 height 10
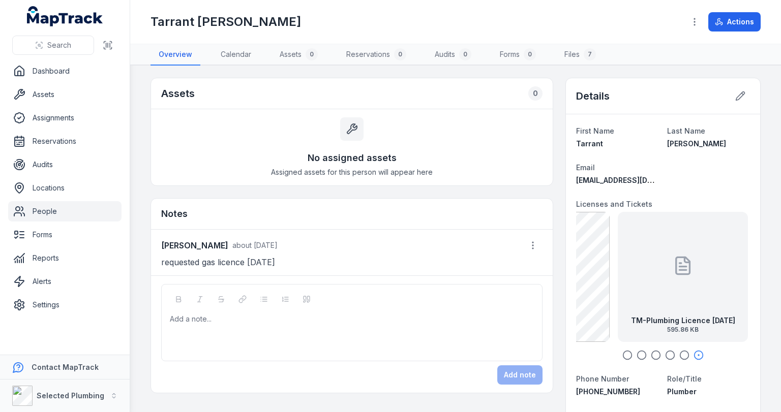
click at [689, 283] on div "TM-Plumbing Licence [DATE] 595.86 KB" at bounding box center [683, 277] width 130 height 130
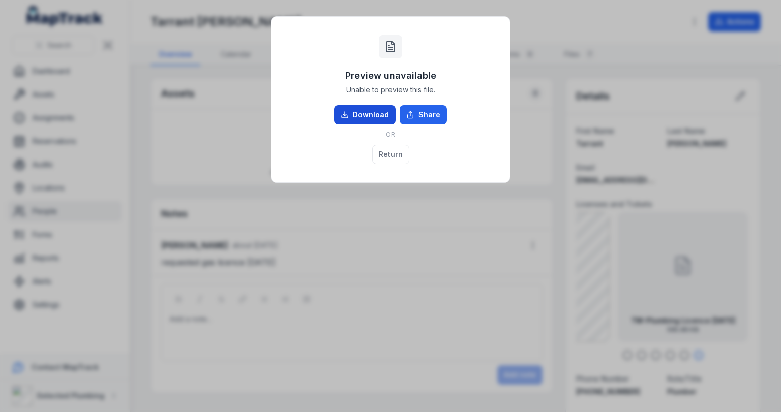
click at [361, 111] on link "Download" at bounding box center [365, 114] width 62 height 19
click at [401, 151] on button "Return" at bounding box center [390, 154] width 37 height 19
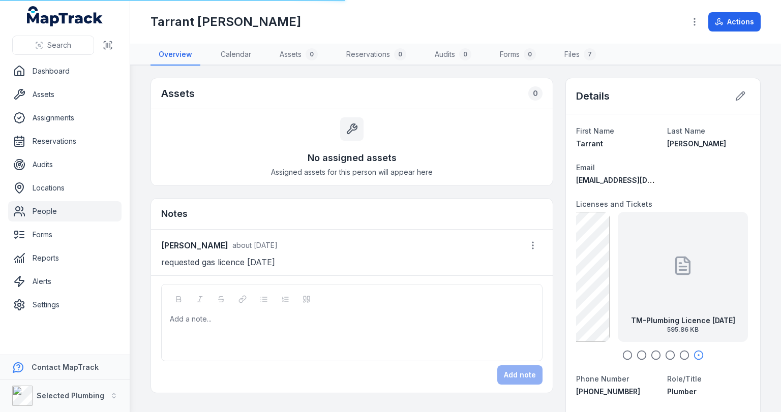
click at [282, 261] on p "requested gas licence [DATE]" at bounding box center [351, 262] width 381 height 14
click at [680, 351] on icon "button" at bounding box center [684, 355] width 10 height 10
click at [665, 354] on icon "button" at bounding box center [670, 355] width 10 height 10
click at [651, 352] on icon "button" at bounding box center [656, 355] width 10 height 10
click at [636, 352] on icon "button" at bounding box center [641, 355] width 10 height 10
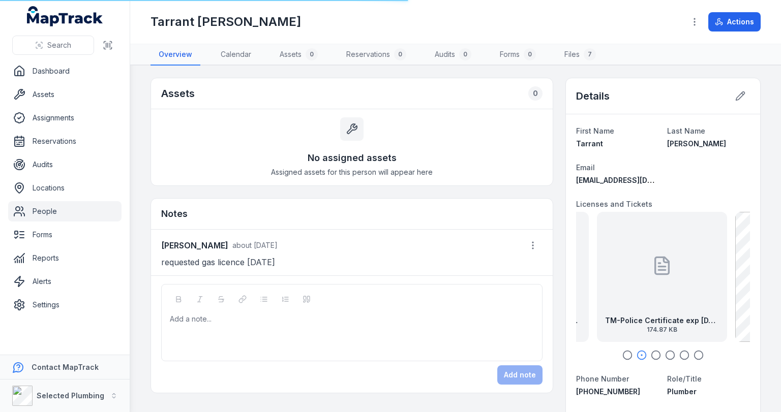
click at [622, 352] on icon "button" at bounding box center [627, 355] width 10 height 10
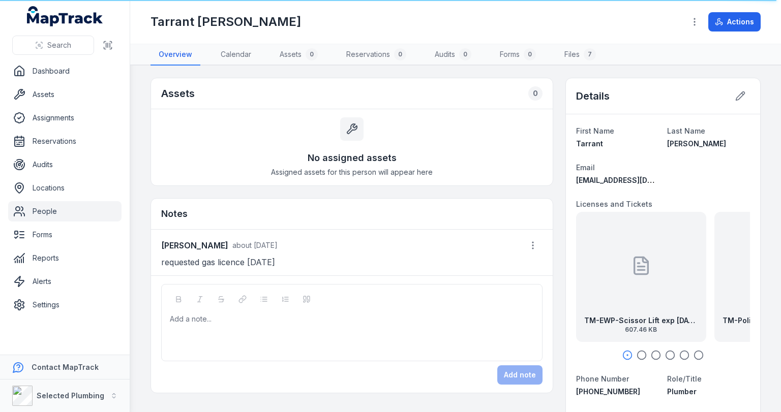
click at [636, 352] on icon "button" at bounding box center [641, 355] width 10 height 10
click at [651, 352] on icon "button" at bounding box center [656, 355] width 10 height 10
click at [671, 352] on div at bounding box center [663, 355] width 174 height 10
click at [668, 352] on circle "button" at bounding box center [670, 355] width 9 height 9
click at [679, 353] on icon "button" at bounding box center [684, 355] width 10 height 10
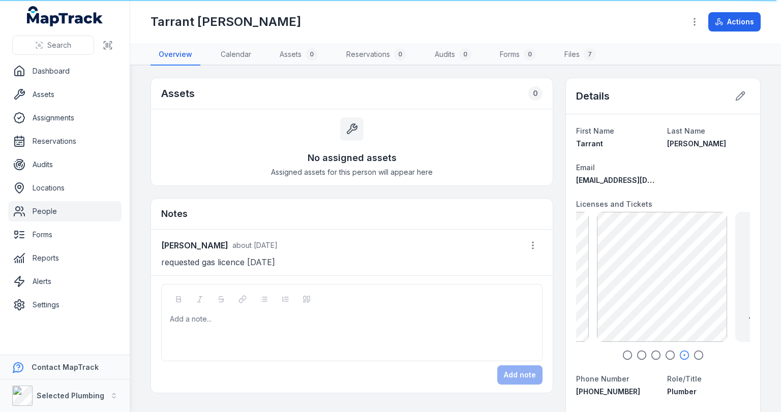
click at [696, 353] on icon "button" at bounding box center [698, 355] width 10 height 10
click at [342, 334] on div "Add a note..." at bounding box center [352, 334] width 364 height 41
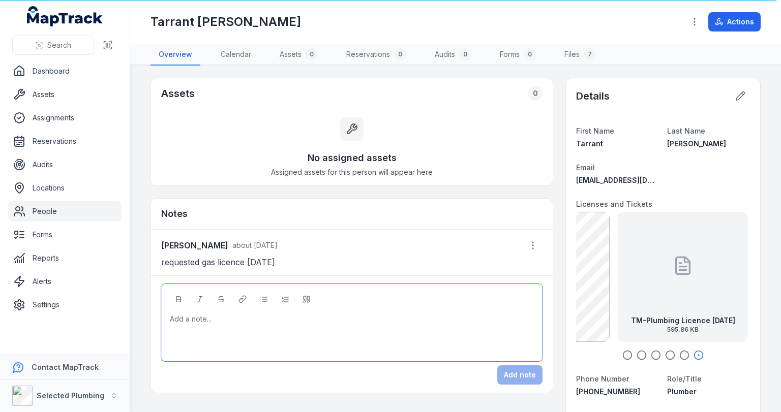
click at [287, 321] on div at bounding box center [351, 319] width 363 height 10
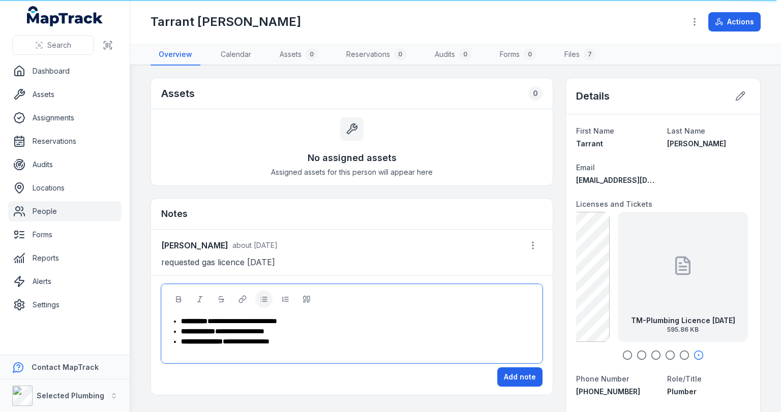
click at [294, 340] on div "**********" at bounding box center [357, 342] width 353 height 10
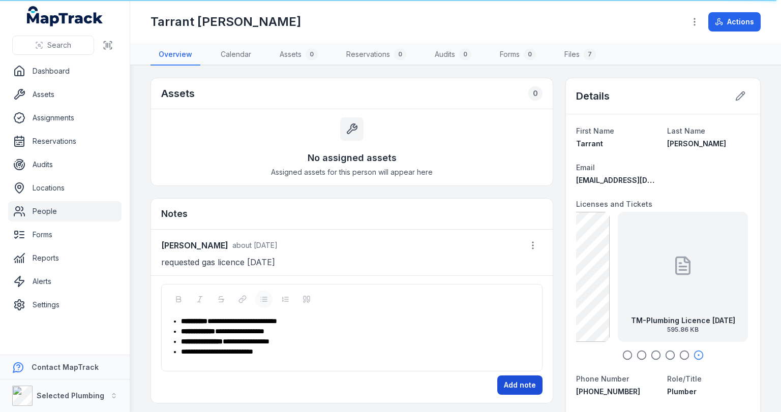
click at [514, 380] on button "Add note" at bounding box center [519, 385] width 45 height 19
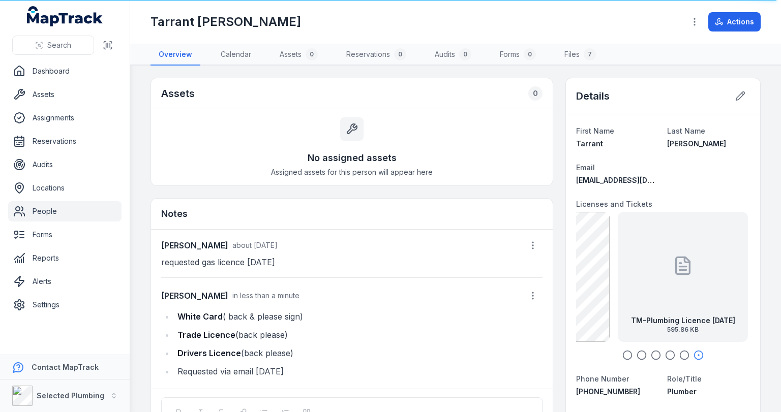
click at [53, 211] on link "People" at bounding box center [64, 211] width 113 height 20
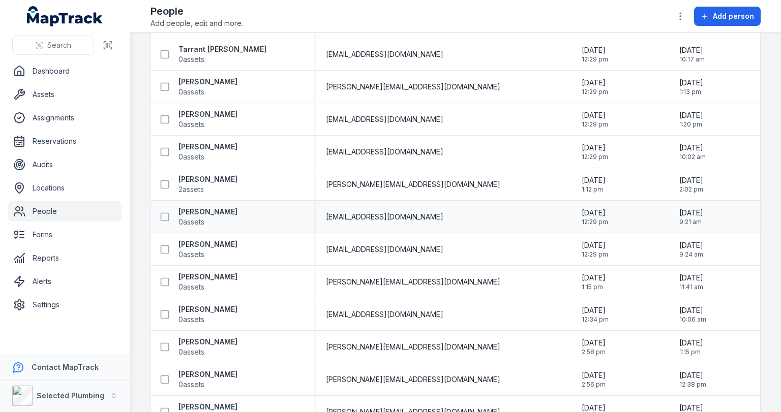
scroll to position [2385, 0]
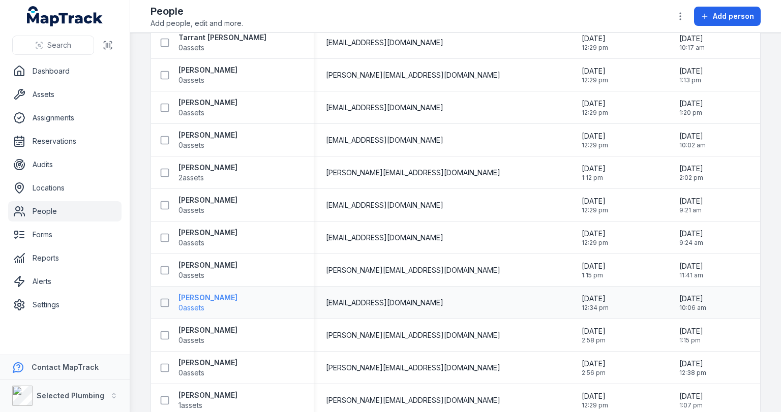
click at [228, 298] on strong "[PERSON_NAME]" at bounding box center [207, 298] width 59 height 10
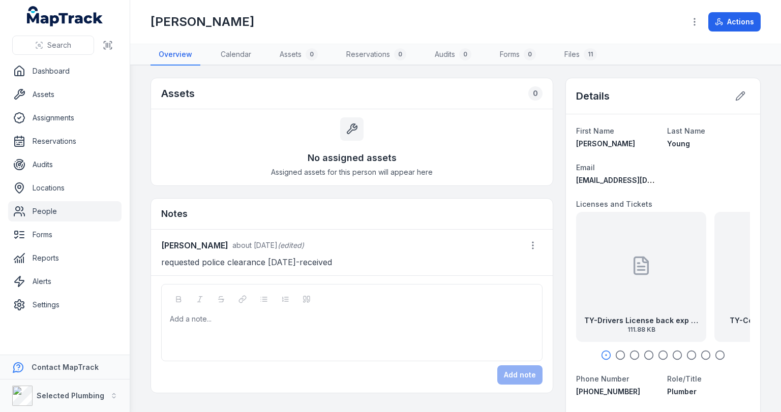
click at [619, 354] on circle "button" at bounding box center [620, 355] width 9 height 9
click at [629, 354] on icon "button" at bounding box center [634, 355] width 10 height 10
click at [644, 354] on icon "button" at bounding box center [649, 355] width 10 height 10
click at [658, 353] on icon "button" at bounding box center [663, 355] width 10 height 10
click at [673, 355] on icon "button" at bounding box center [677, 355] width 10 height 10
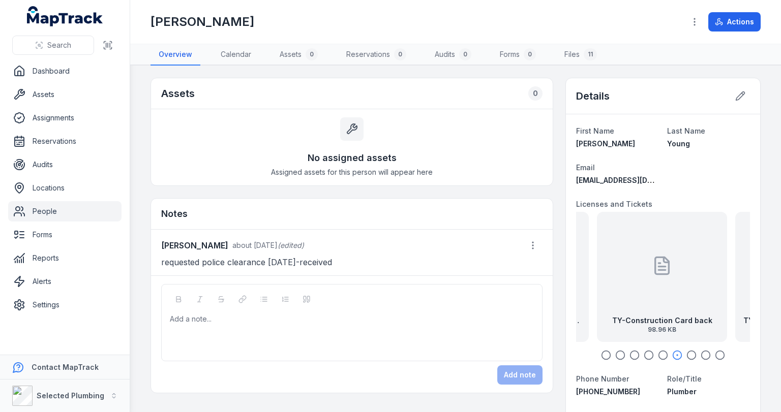
click at [686, 356] on icon "button" at bounding box center [691, 355] width 10 height 10
click at [676, 311] on div "TY-Plumbers License back exp31.03.26 70.32 KB" at bounding box center [662, 277] width 130 height 130
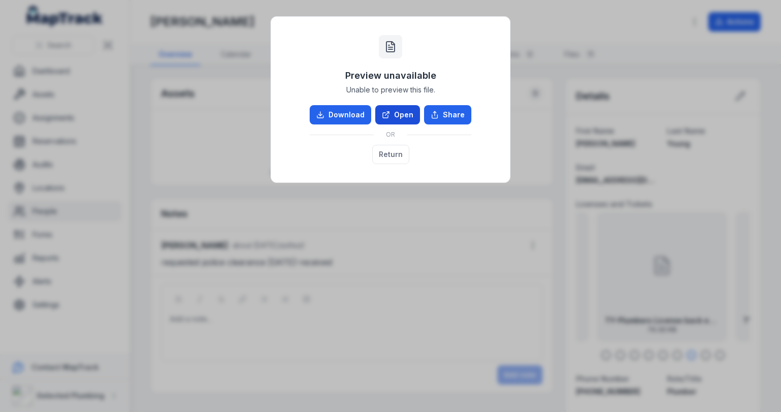
click at [407, 112] on link "Open" at bounding box center [397, 114] width 45 height 19
click at [399, 150] on button "Return" at bounding box center [390, 154] width 37 height 19
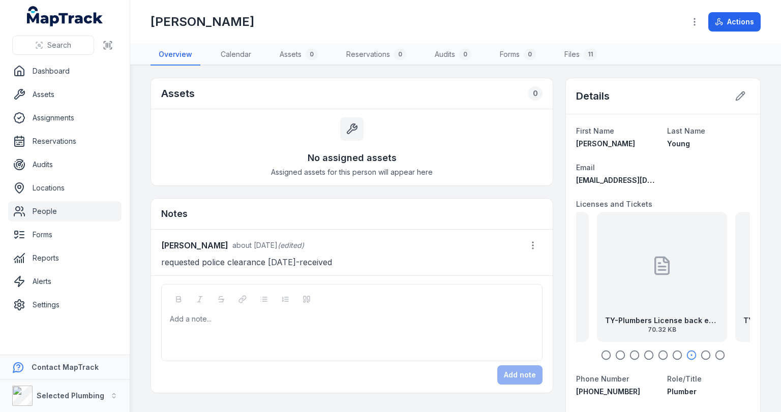
click at [701, 356] on icon "button" at bounding box center [706, 355] width 10 height 10
click at [661, 264] on icon at bounding box center [662, 266] width 20 height 20
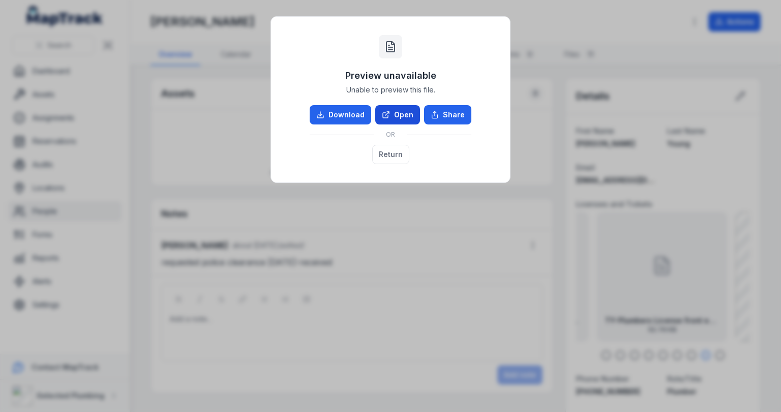
click at [405, 113] on link "Open" at bounding box center [397, 114] width 45 height 19
click at [401, 156] on button "Return" at bounding box center [390, 154] width 37 height 19
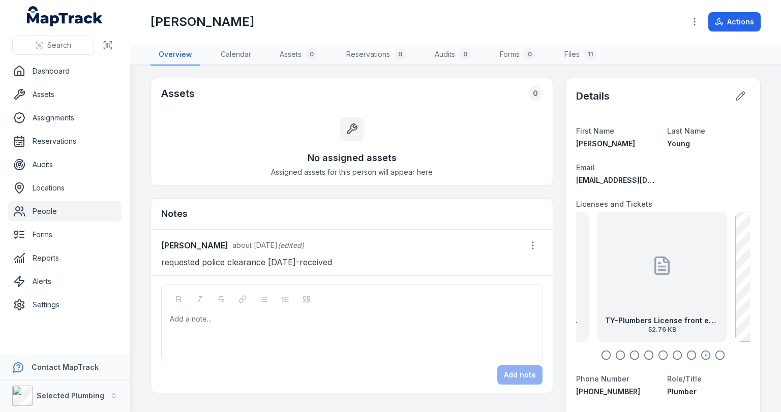
click at [52, 210] on link "People" at bounding box center [64, 211] width 113 height 20
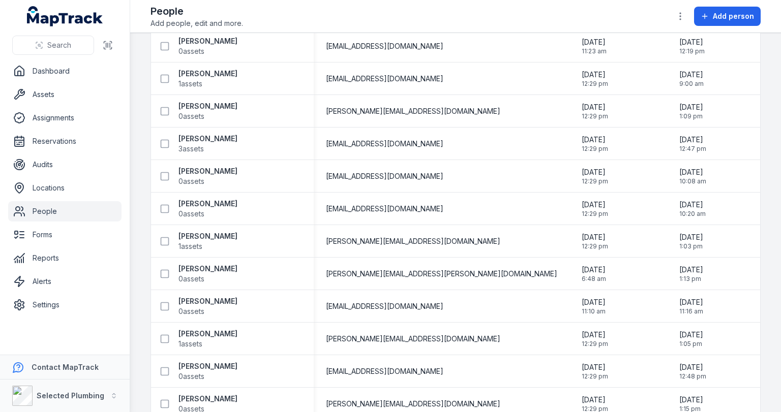
scroll to position [2323, 0]
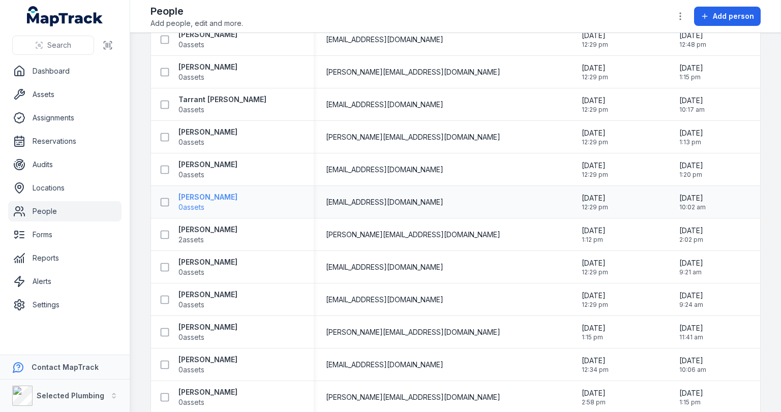
click at [221, 196] on strong "[PERSON_NAME]" at bounding box center [207, 197] width 59 height 10
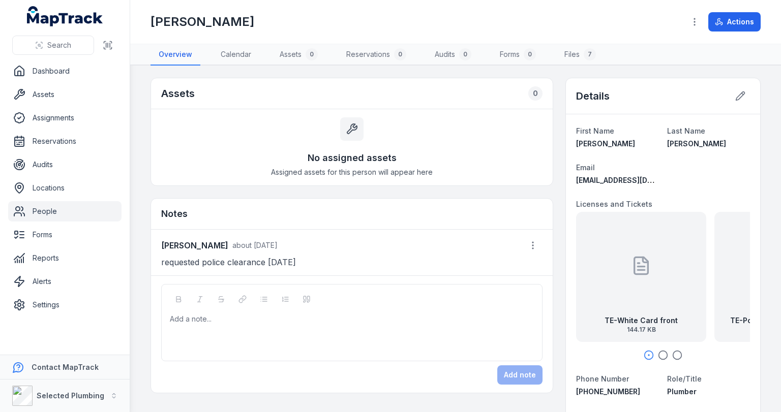
click at [659, 356] on icon "button" at bounding box center [663, 355] width 10 height 10
click at [662, 312] on div "TE-PoliceCertificate 16.07.27 177.75 KB" at bounding box center [662, 277] width 130 height 130
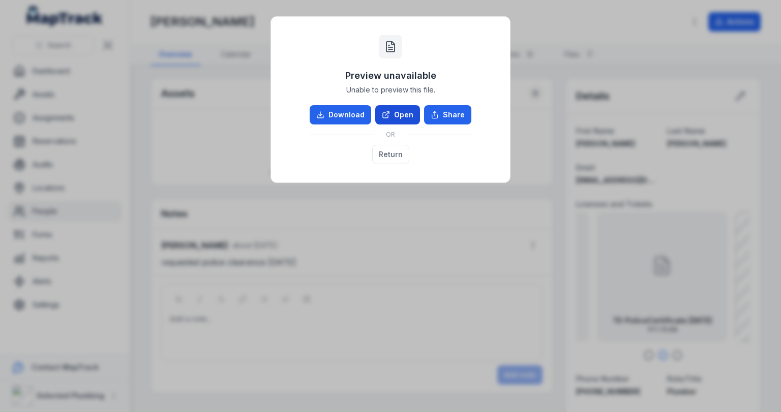
click at [413, 121] on link "Open" at bounding box center [397, 114] width 45 height 19
click at [397, 155] on button "Return" at bounding box center [390, 154] width 37 height 19
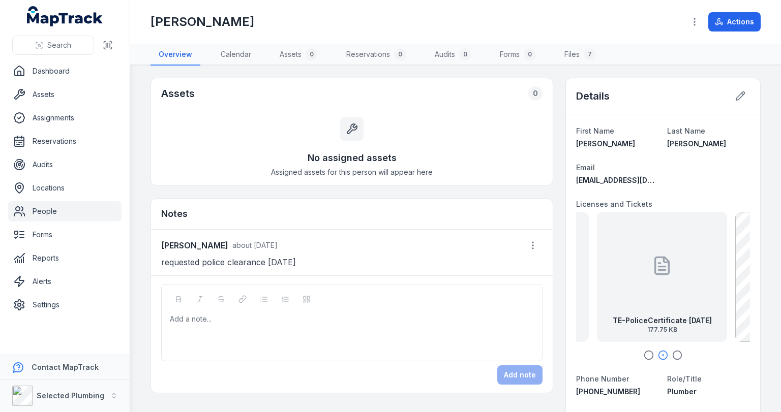
click at [310, 259] on p "requested police clearance [DATE]" at bounding box center [351, 262] width 381 height 14
click at [528, 244] on icon "button" at bounding box center [533, 245] width 10 height 10
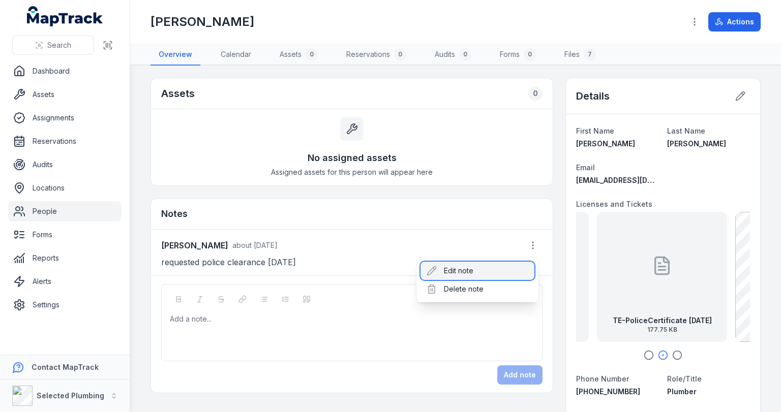
click at [452, 270] on div "Edit note" at bounding box center [477, 271] width 114 height 18
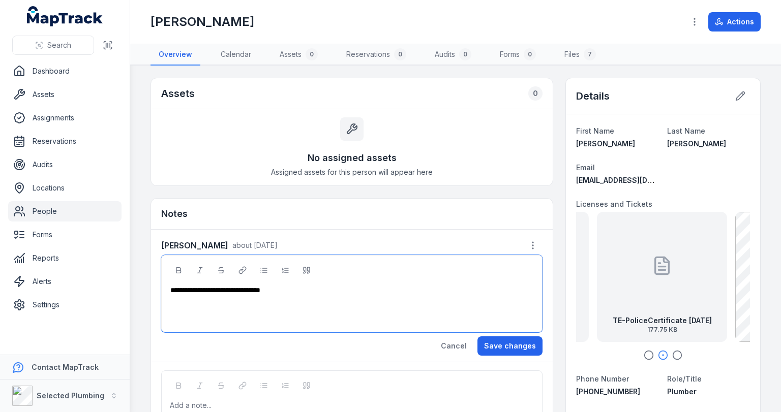
click at [294, 289] on div "**********" at bounding box center [351, 290] width 363 height 10
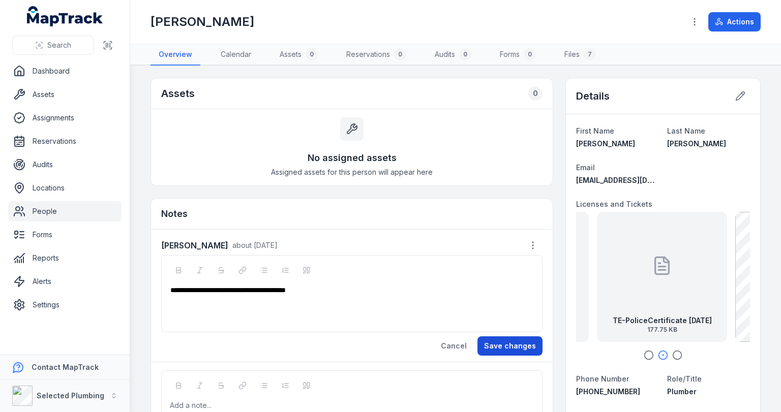
click at [492, 340] on button "Save changes" at bounding box center [509, 346] width 65 height 19
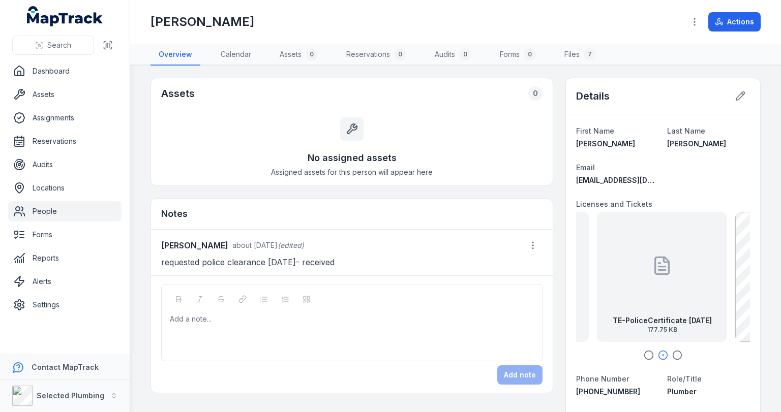
click at [672, 353] on icon "button" at bounding box center [677, 355] width 10 height 10
click at [658, 355] on icon "button" at bounding box center [663, 355] width 10 height 10
click at [644, 354] on icon "button" at bounding box center [649, 355] width 10 height 10
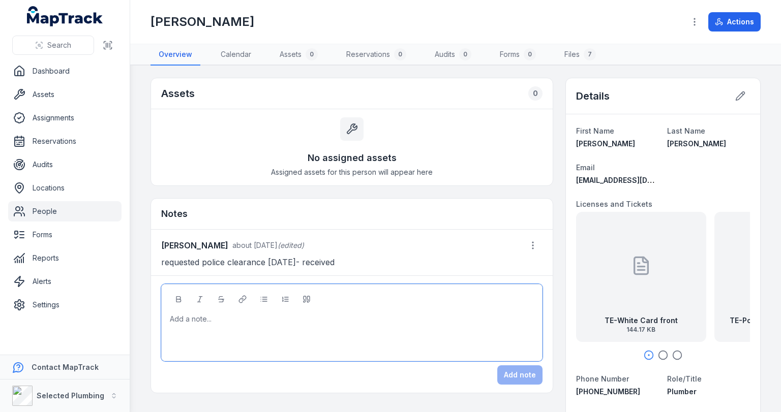
click at [303, 317] on div at bounding box center [351, 319] width 363 height 10
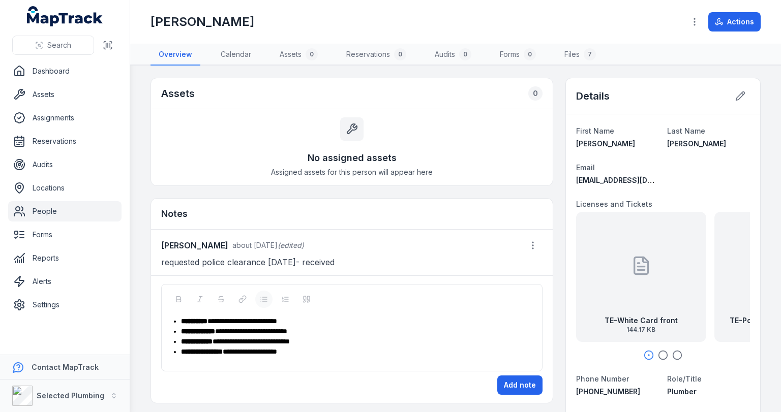
click at [312, 352] on div "**********" at bounding box center [357, 352] width 353 height 10
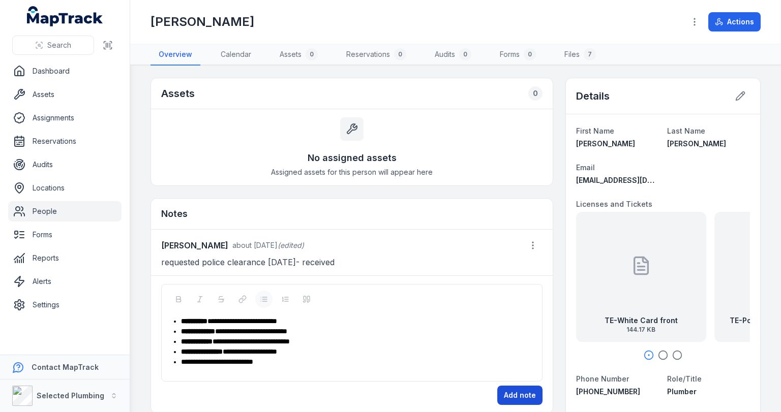
click at [513, 390] on button "Add note" at bounding box center [519, 395] width 45 height 19
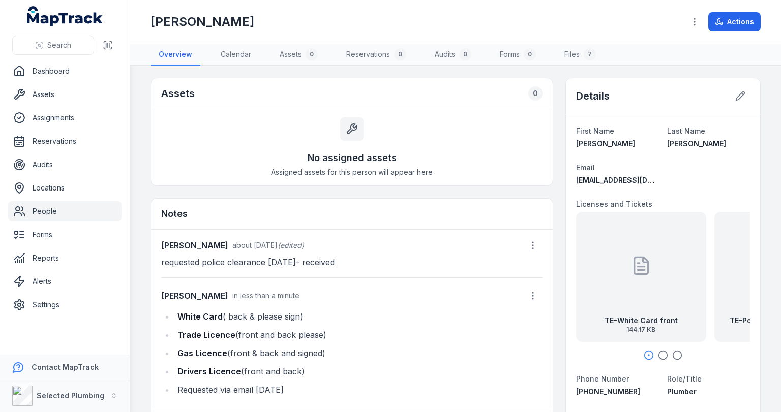
click at [46, 211] on link "People" at bounding box center [64, 211] width 113 height 20
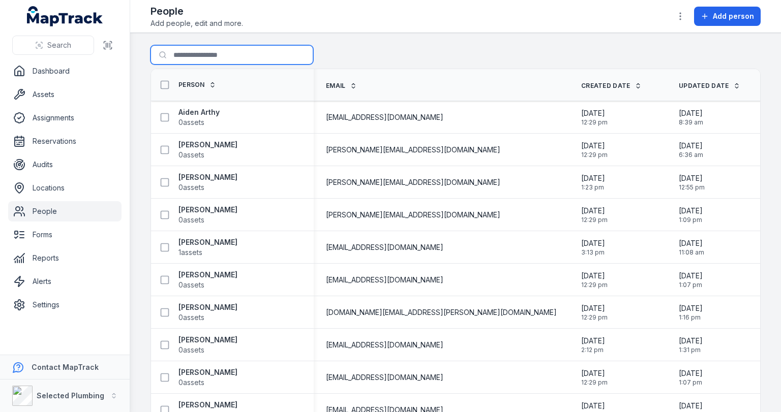
click at [197, 52] on input "Search for people" at bounding box center [231, 54] width 163 height 19
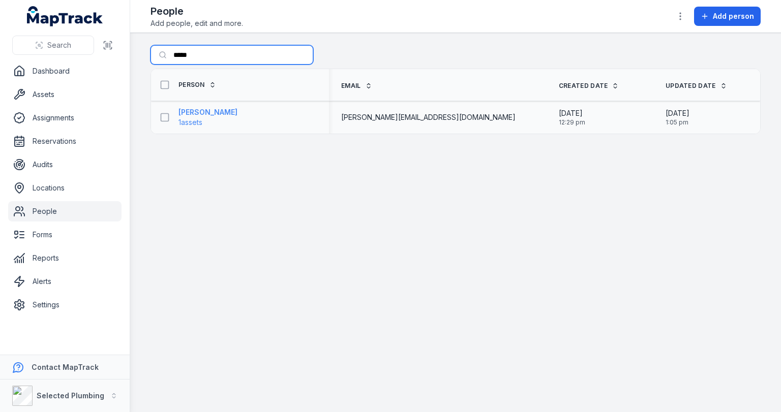
type input "*****"
click at [197, 113] on strong "[PERSON_NAME]" at bounding box center [207, 112] width 59 height 10
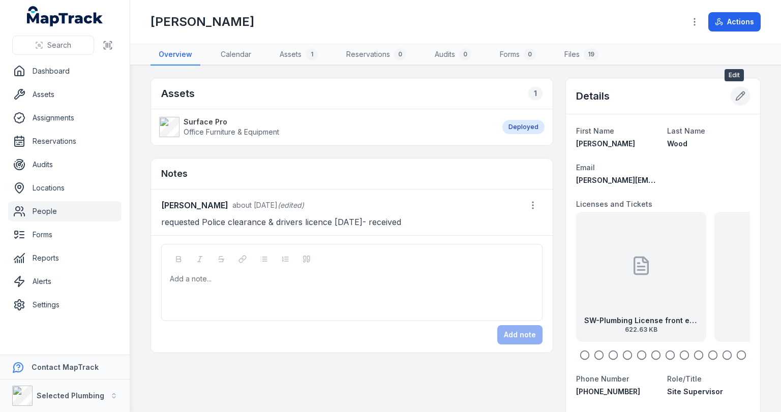
click at [735, 93] on icon at bounding box center [740, 96] width 10 height 10
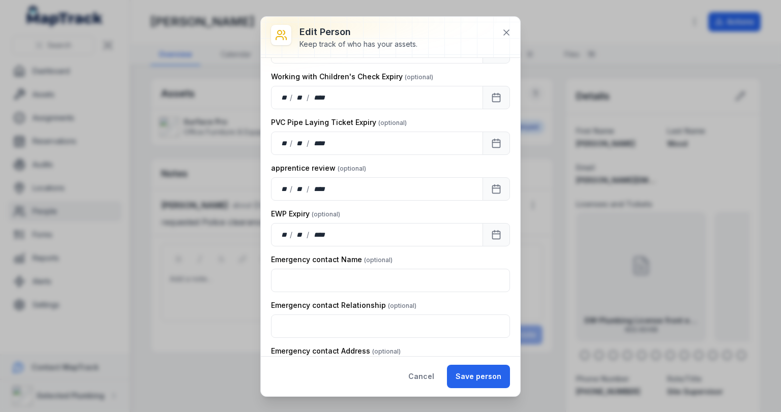
scroll to position [1414, 0]
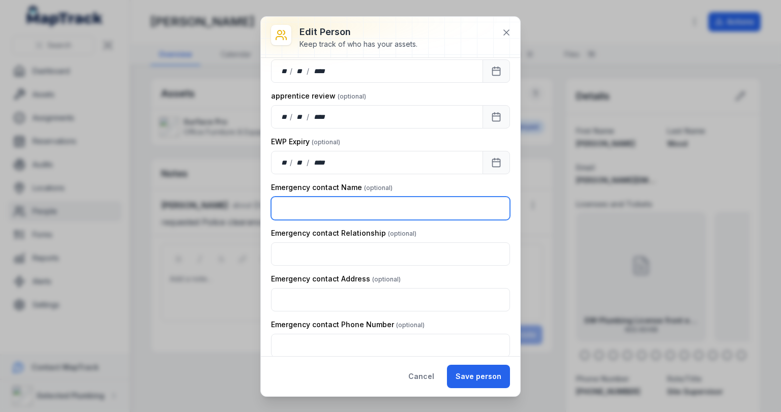
click at [364, 201] on input "text" at bounding box center [390, 208] width 239 height 23
type input "*"
type input "**********"
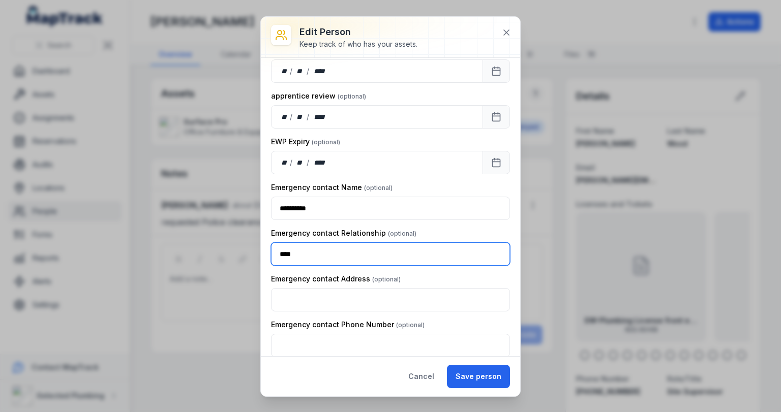
type input "****"
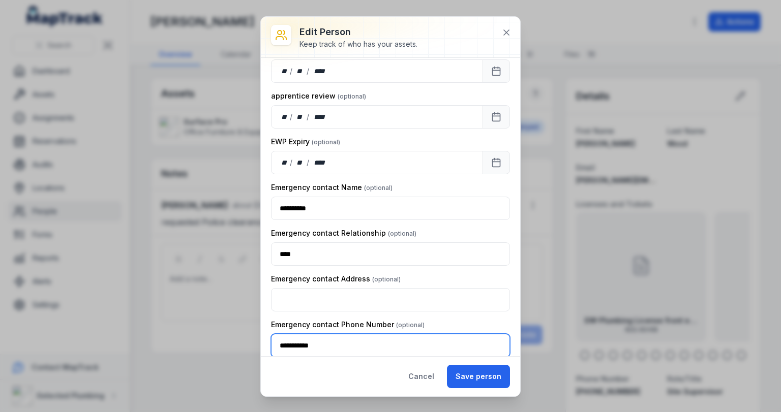
click at [313, 337] on input "**********" at bounding box center [390, 345] width 239 height 23
type input "**********"
click at [482, 374] on button "Save person" at bounding box center [478, 376] width 63 height 23
